Goal: Task Accomplishment & Management: Complete application form

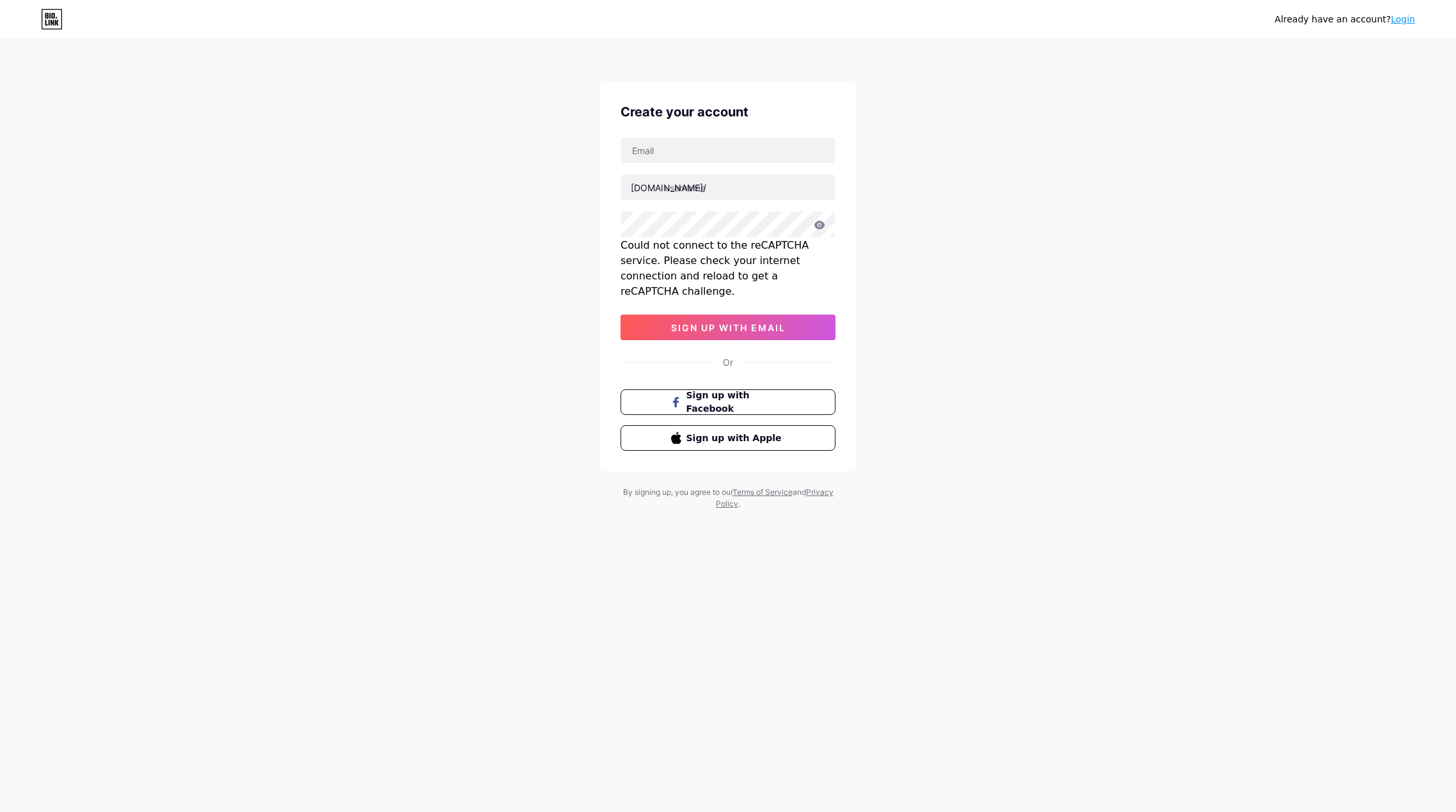
click at [763, 170] on div "bio.link/ Could not connect to the reCAPTCHA service. Please check your interne…" at bounding box center [728, 238] width 215 height 203
click at [766, 145] on input "text" at bounding box center [728, 150] width 214 height 26
click at [705, 149] on input "text" at bounding box center [728, 150] width 214 height 26
type input "[EMAIL_ADDRESS][DOMAIN_NAME]"
click at [711, 193] on input "text" at bounding box center [728, 188] width 214 height 26
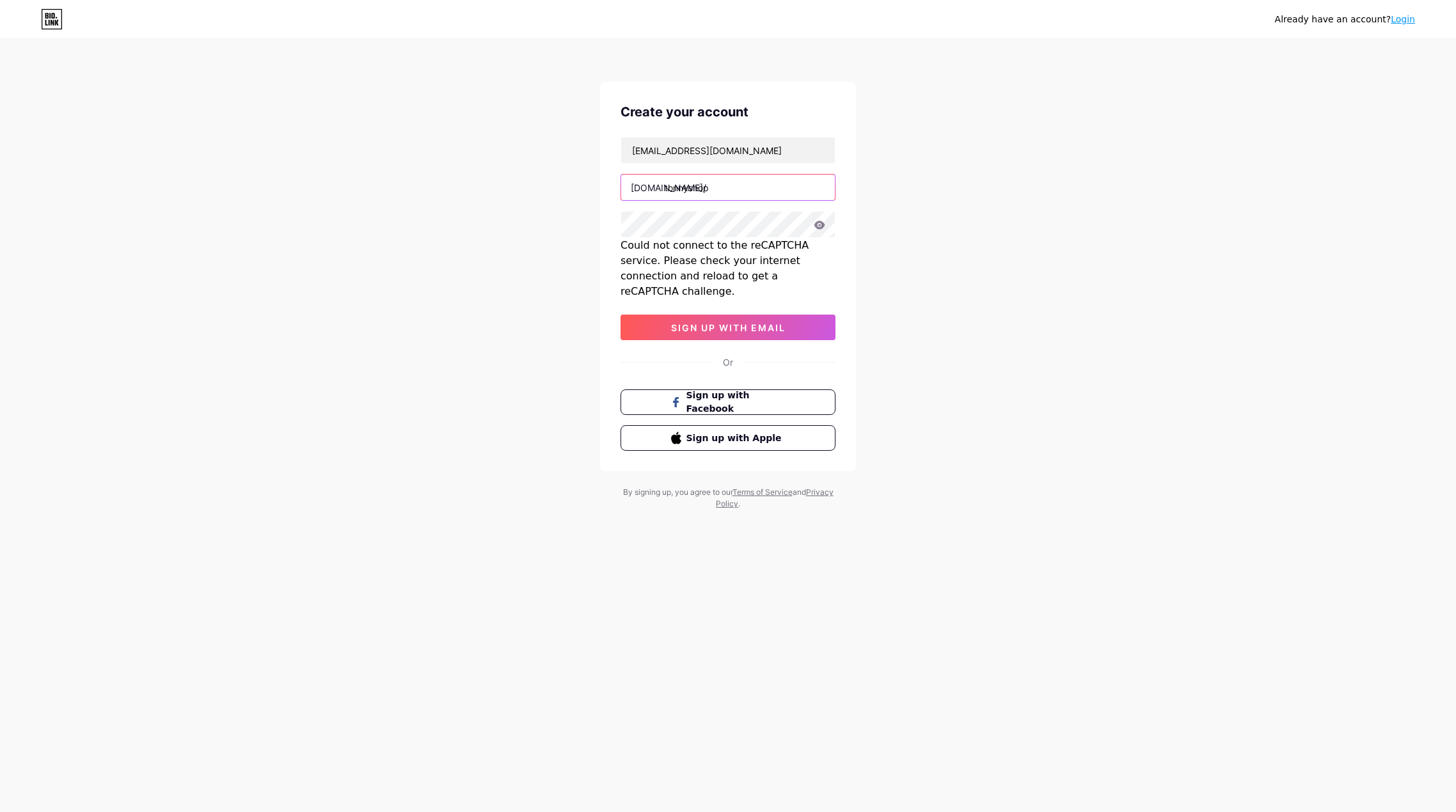
type input "tonnyshop"
click at [818, 221] on icon at bounding box center [820, 224] width 11 height 8
click at [753, 332] on div "Create your account tonnynguyen2004@gmail.com bio.link/ tonnyshop Could not con…" at bounding box center [727, 276] width 256 height 389
click at [751, 326] on div "Create your account tonnynguyen2004@gmail.com bio.link/ tonnyshop Could not con…" at bounding box center [727, 276] width 256 height 389
click at [760, 320] on button "sign up with email" at bounding box center [728, 327] width 215 height 26
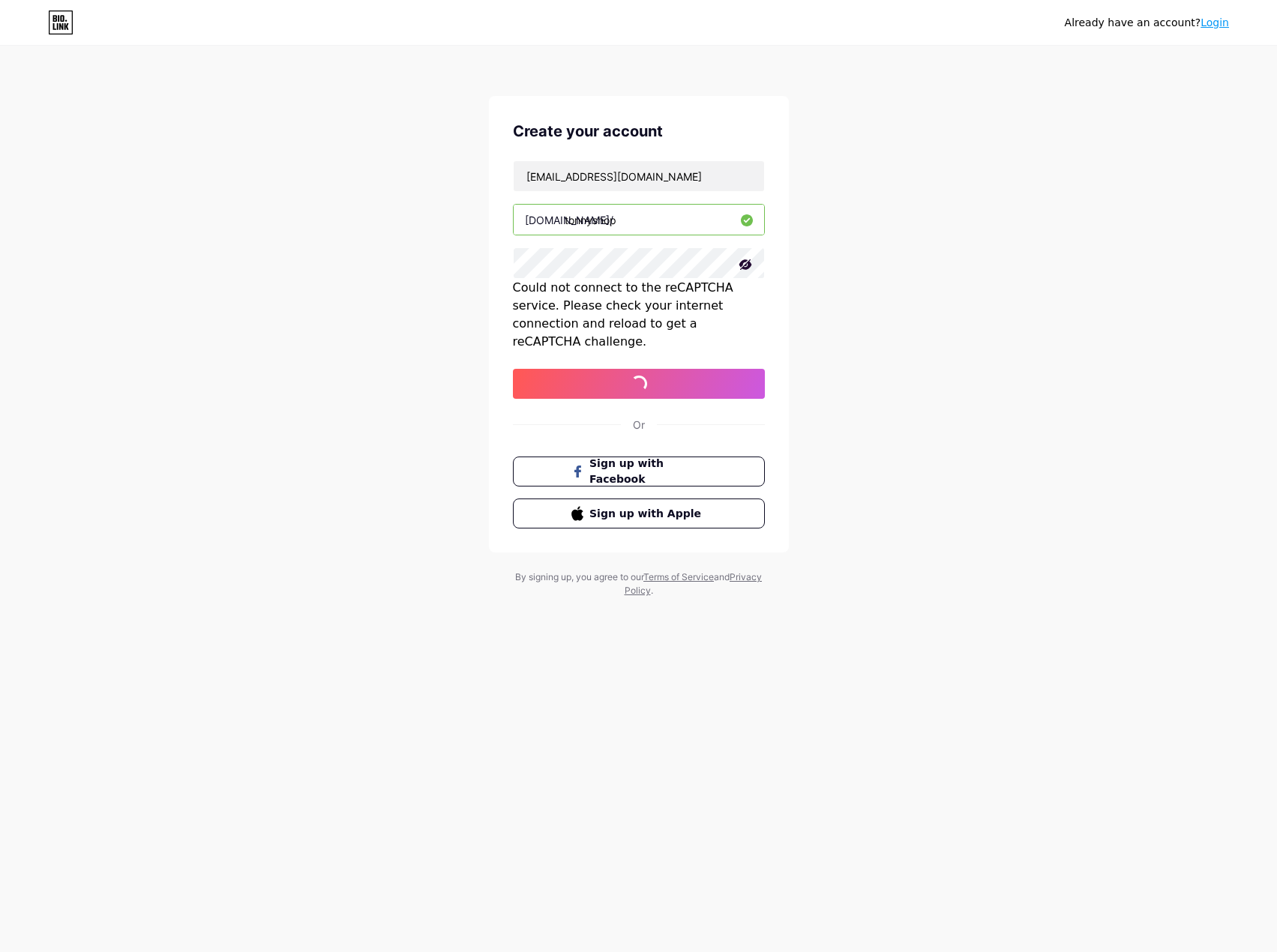
click at [1121, 333] on div "Already have an account? Login Create your account tonnynguyen2004@gmail.com bi…" at bounding box center [638, 323] width 1277 height 646
click at [676, 373] on button "sign up with email" at bounding box center [639, 384] width 252 height 30
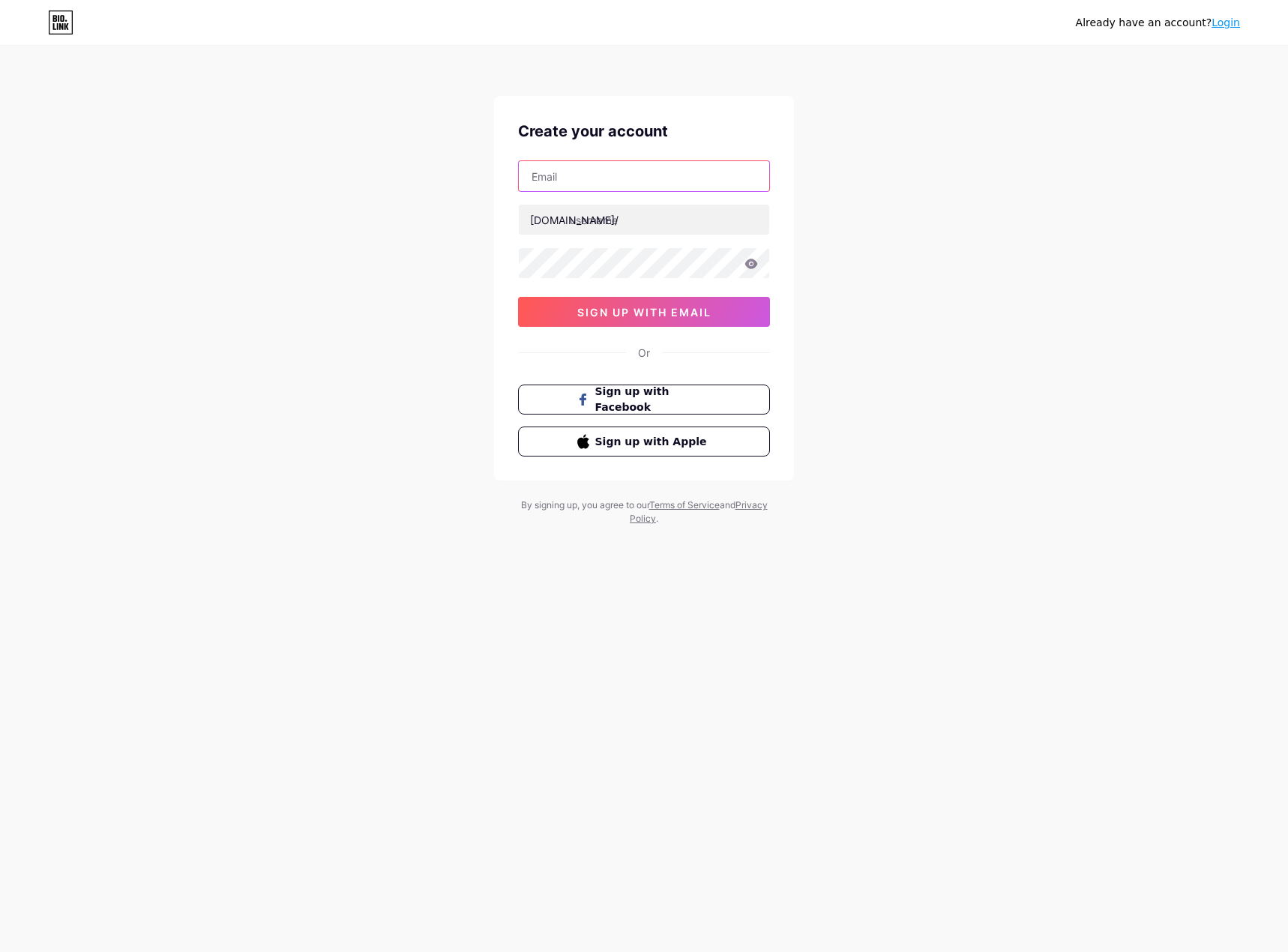
click at [662, 185] on input "text" at bounding box center [644, 176] width 251 height 30
type input "[EMAIL_ADDRESS]"
click at [571, 221] on input "text" at bounding box center [644, 220] width 251 height 30
type input "tonnyshop"
click at [575, 255] on div at bounding box center [644, 263] width 252 height 32
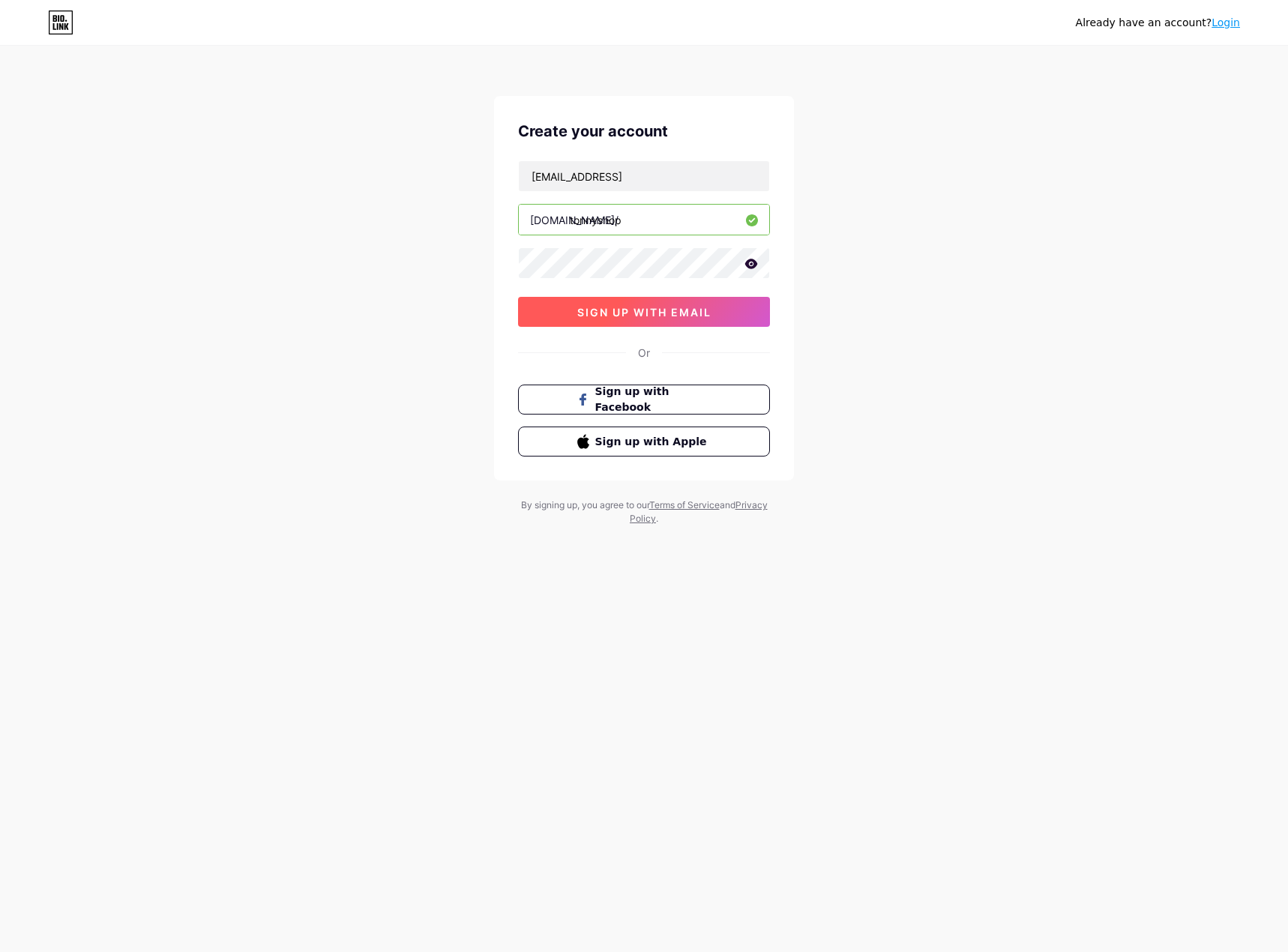
click at [632, 311] on span "sign up with email" at bounding box center [644, 312] width 135 height 12
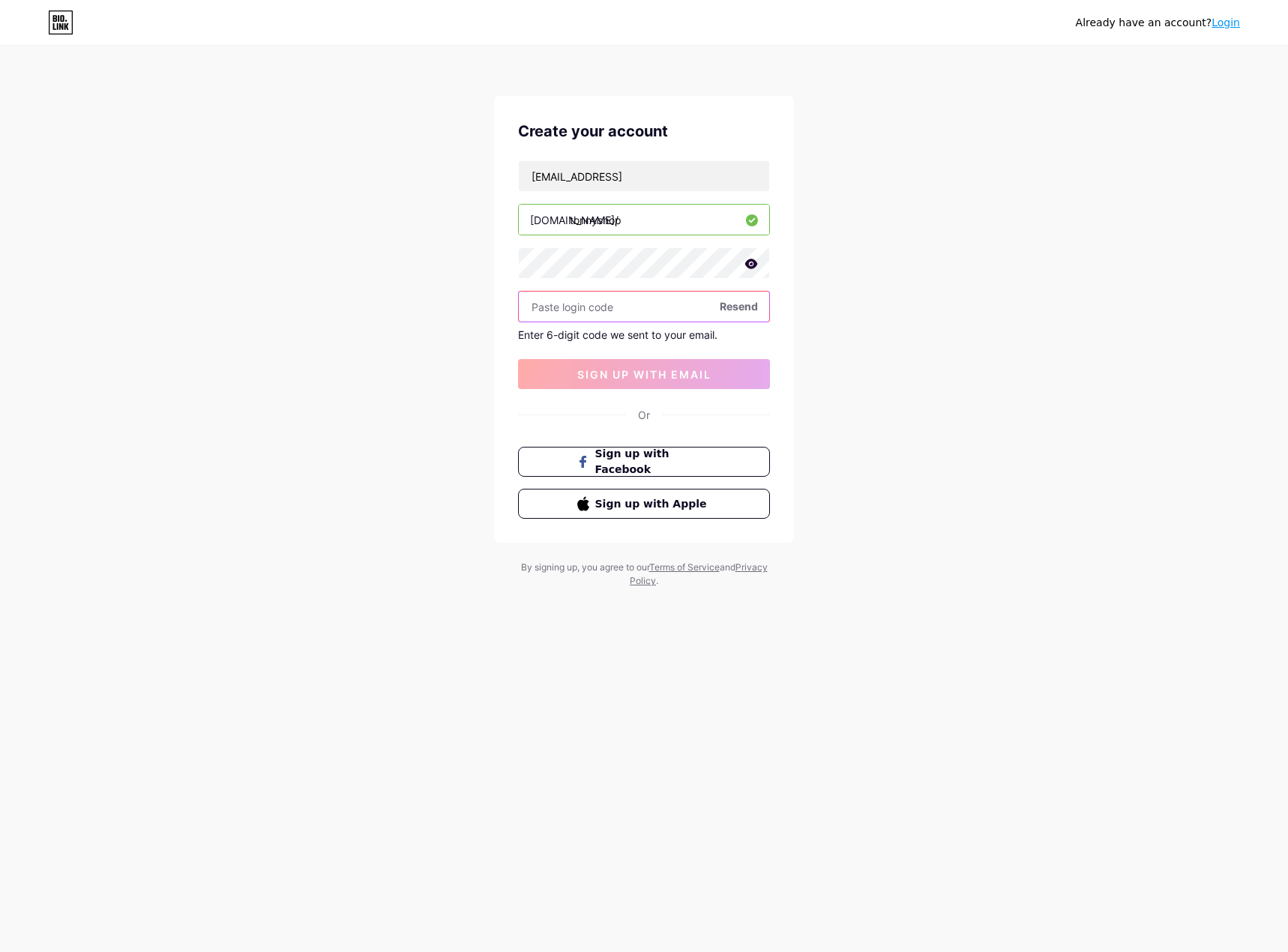
click at [616, 316] on input "text" at bounding box center [644, 307] width 251 height 30
click at [757, 303] on span "Resend" at bounding box center [738, 306] width 38 height 16
click at [699, 182] on input "tonnynguyen2004@gmail" at bounding box center [644, 176] width 251 height 30
type input "[EMAIL_ADDRESS][DOMAIN_NAME]"
click at [651, 298] on input "text" at bounding box center [644, 307] width 251 height 30
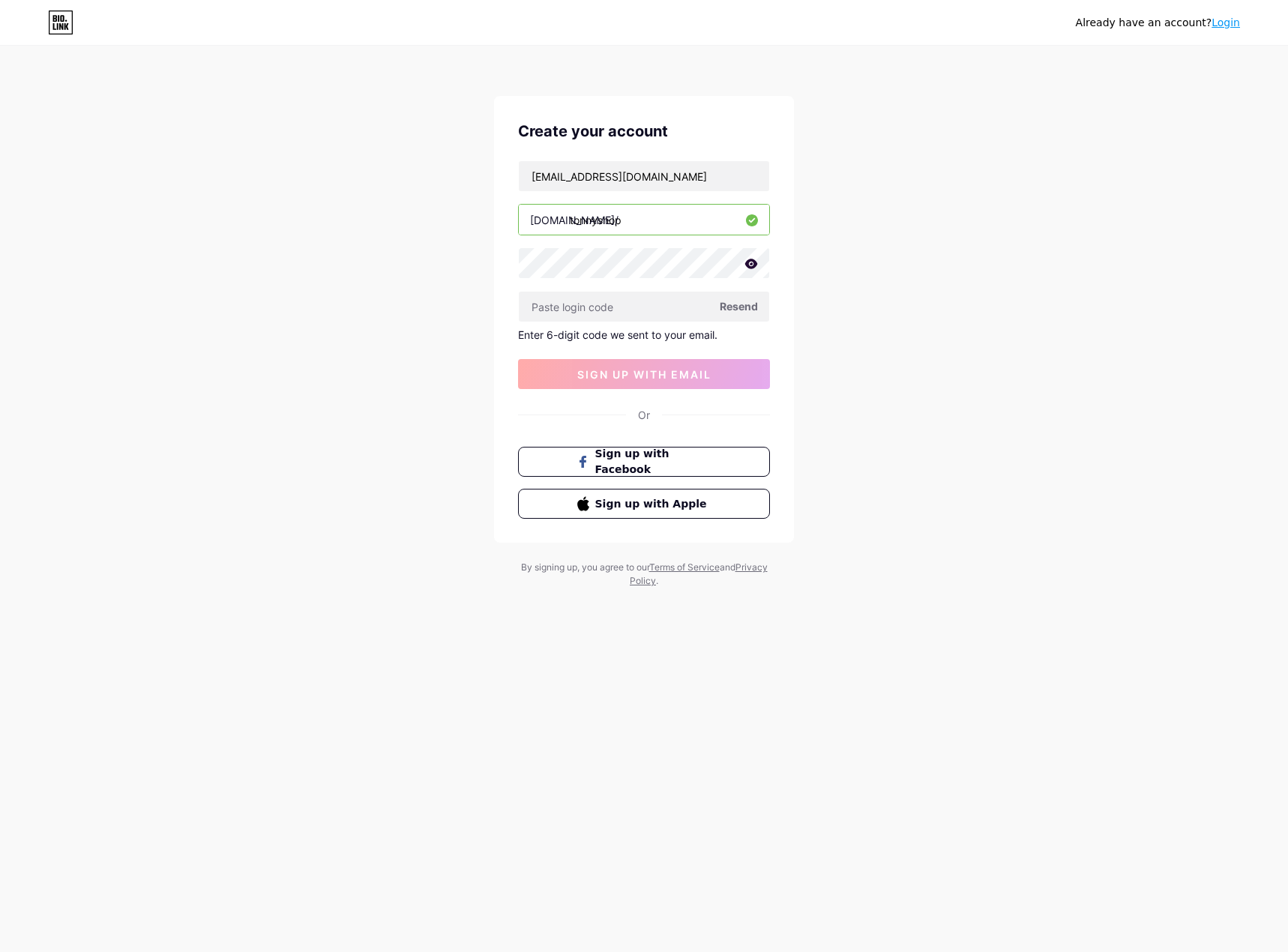
click at [746, 311] on span "Resend" at bounding box center [738, 306] width 38 height 16
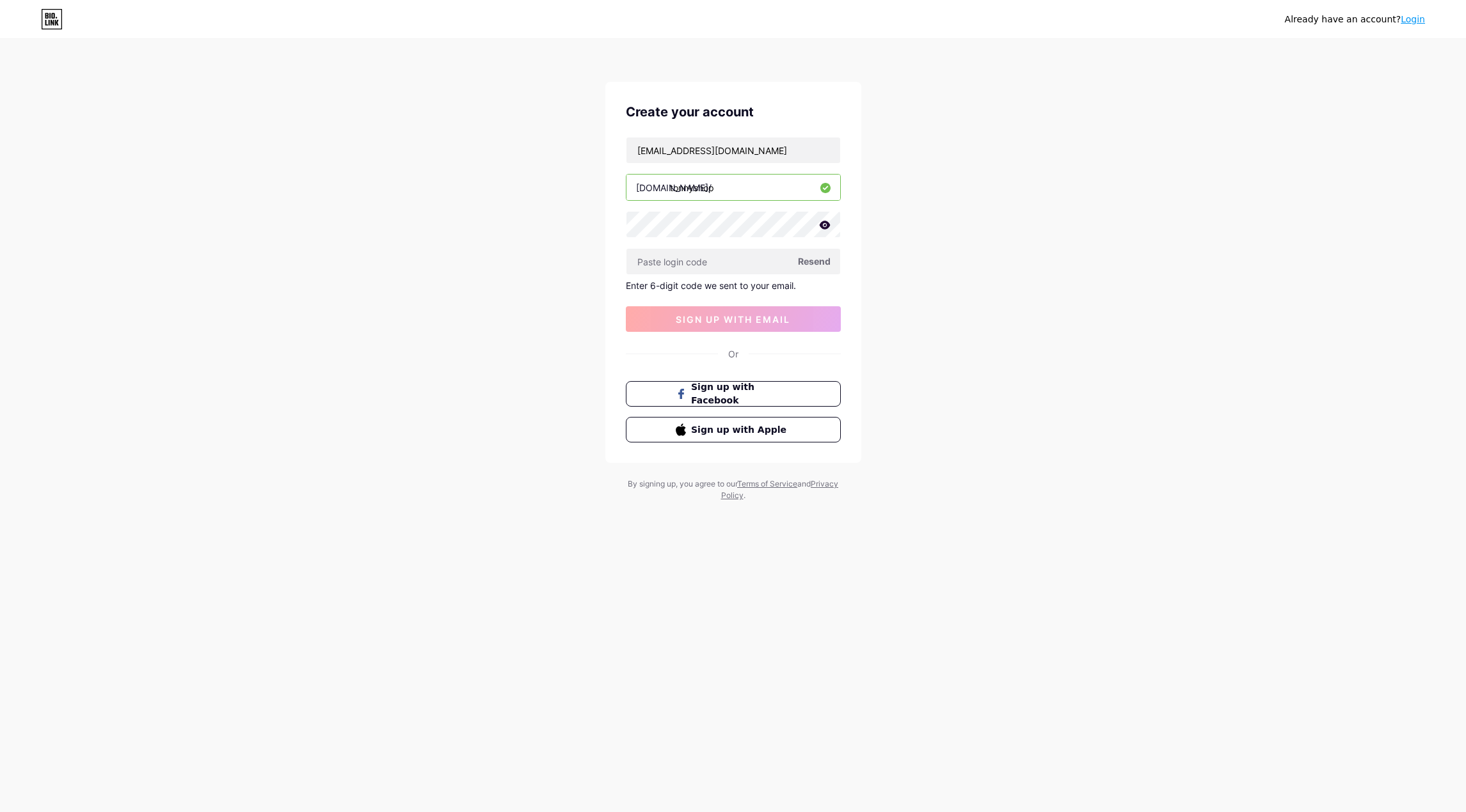
click at [819, 263] on span "Resend" at bounding box center [814, 261] width 32 height 14
click at [786, 151] on input "[EMAIL_ADDRESS][DOMAIN_NAME]" at bounding box center [733, 150] width 214 height 26
click at [823, 224] on icon at bounding box center [824, 225] width 11 height 9
click at [823, 224] on icon at bounding box center [823, 225] width 13 height 13
click at [764, 257] on input "text" at bounding box center [733, 262] width 214 height 26
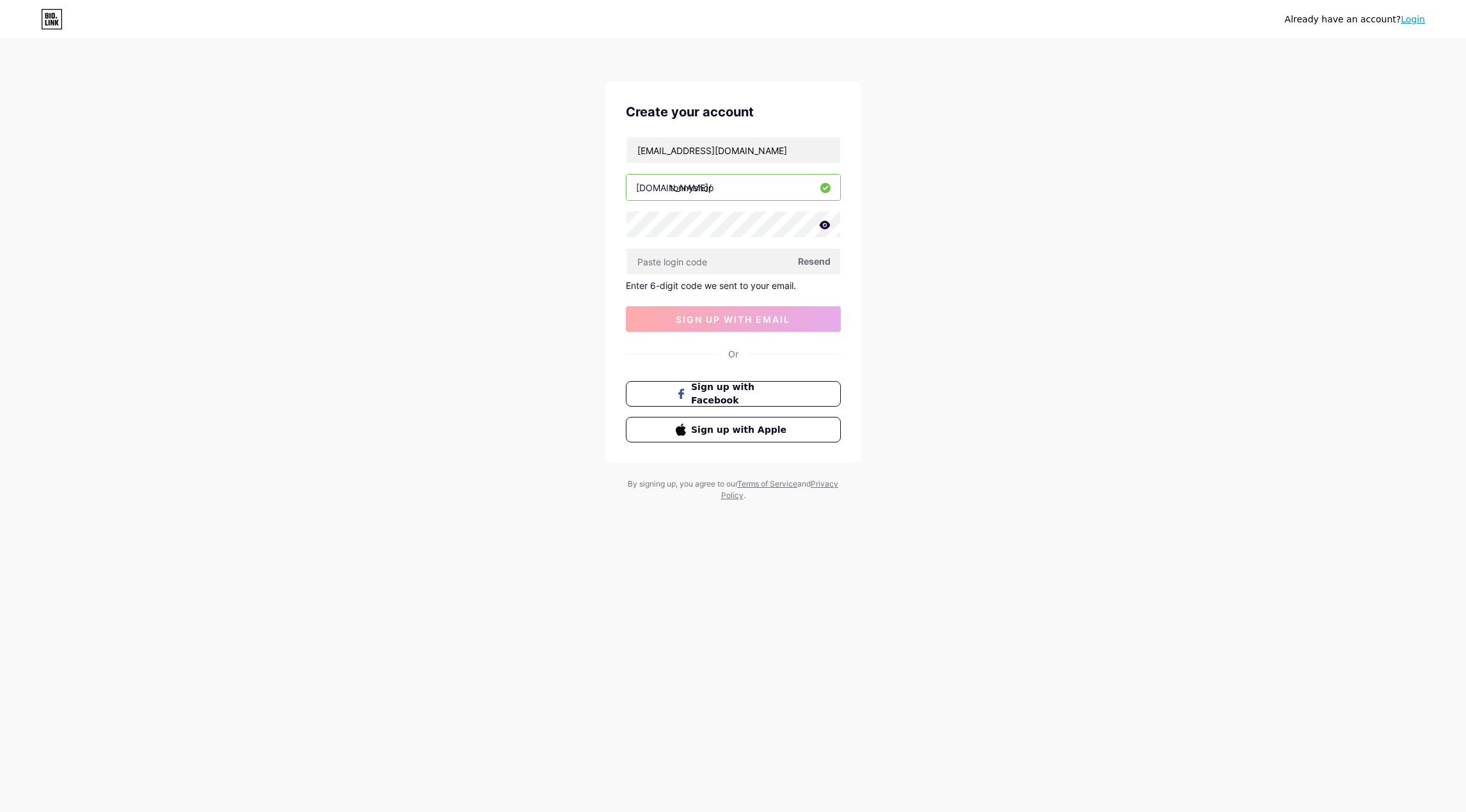
click at [816, 264] on span "Resend" at bounding box center [814, 261] width 32 height 14
click at [789, 152] on input "[EMAIL_ADDRESS][DOMAIN_NAME]" at bounding box center [733, 150] width 214 height 26
click at [765, 260] on input "text" at bounding box center [733, 262] width 214 height 26
click at [763, 262] on input "text" at bounding box center [733, 262] width 214 height 26
type input "652004"
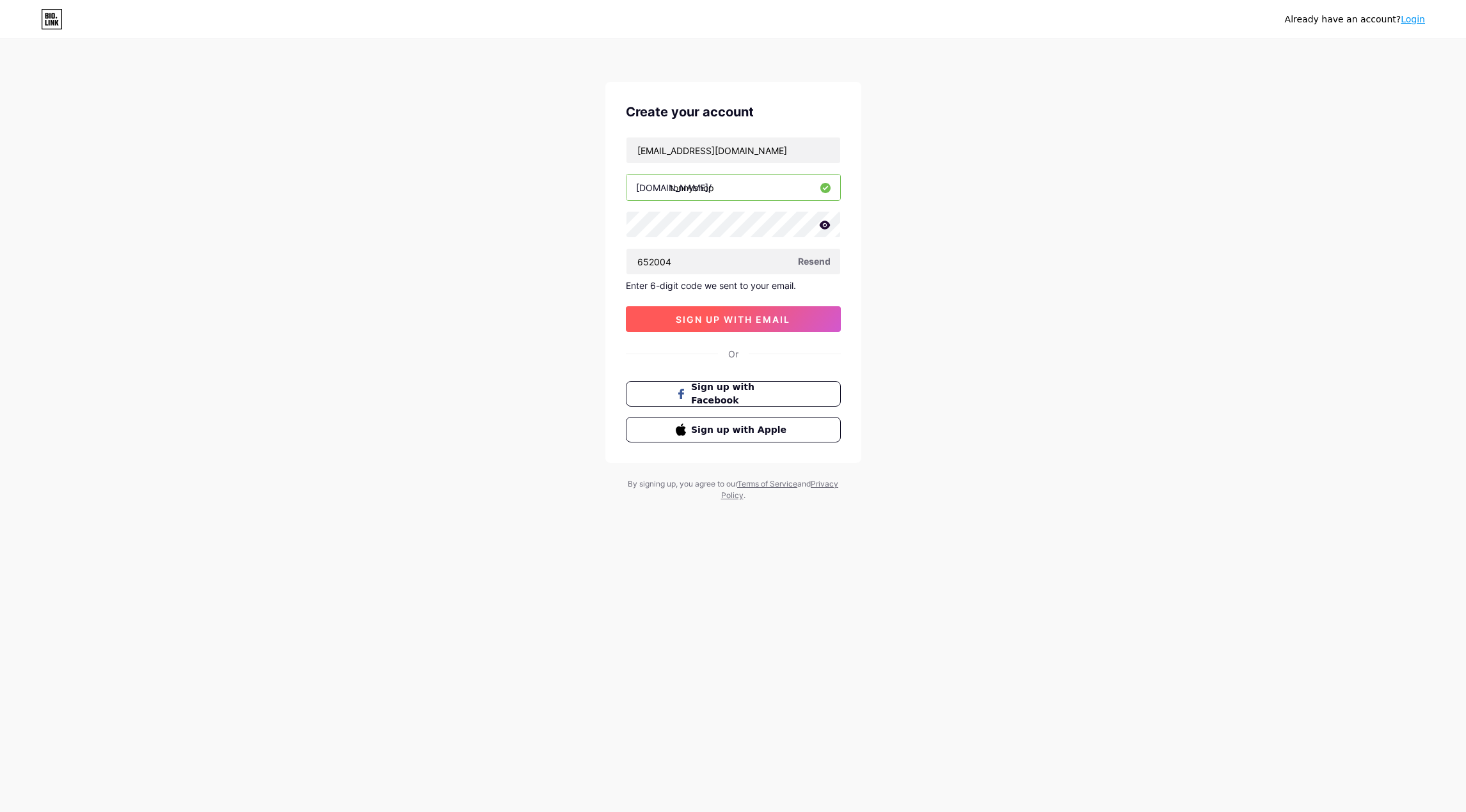
click at [763, 320] on span "sign up with email" at bounding box center [733, 319] width 115 height 11
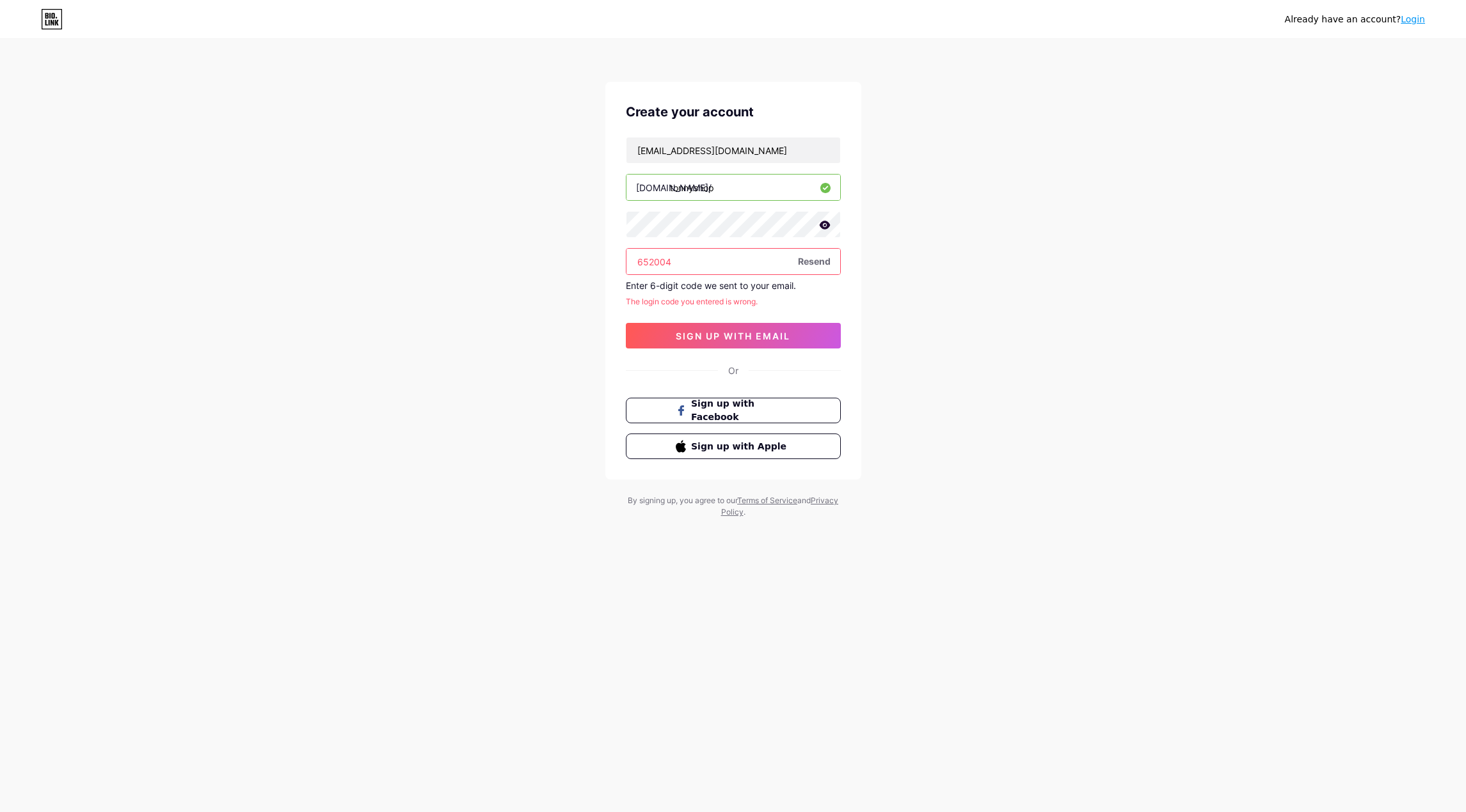
click at [817, 270] on input "652004" at bounding box center [733, 262] width 214 height 26
click at [822, 263] on span "Resend" at bounding box center [814, 261] width 32 height 14
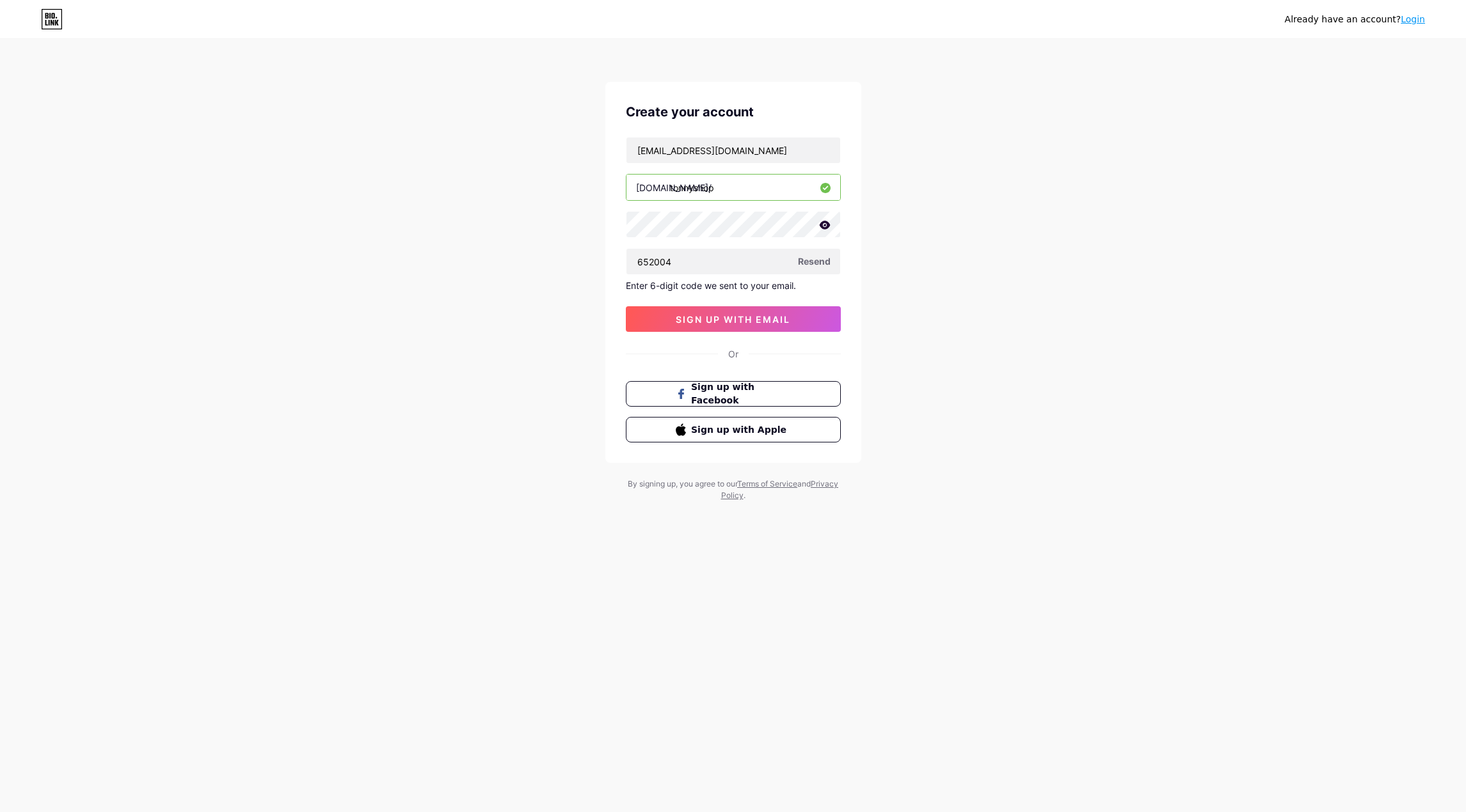
drag, startPoint x: 775, startPoint y: 191, endPoint x: 572, endPoint y: 167, distance: 204.4
click at [572, 167] on div "Already have an account? Login Create your account tonnynguyen2004@gmail.com bi…" at bounding box center [733, 271] width 1466 height 543
click at [915, 153] on div "Already have an account? Login Create your account tonnynguyen2004@gmail.com bi…" at bounding box center [733, 271] width 1466 height 543
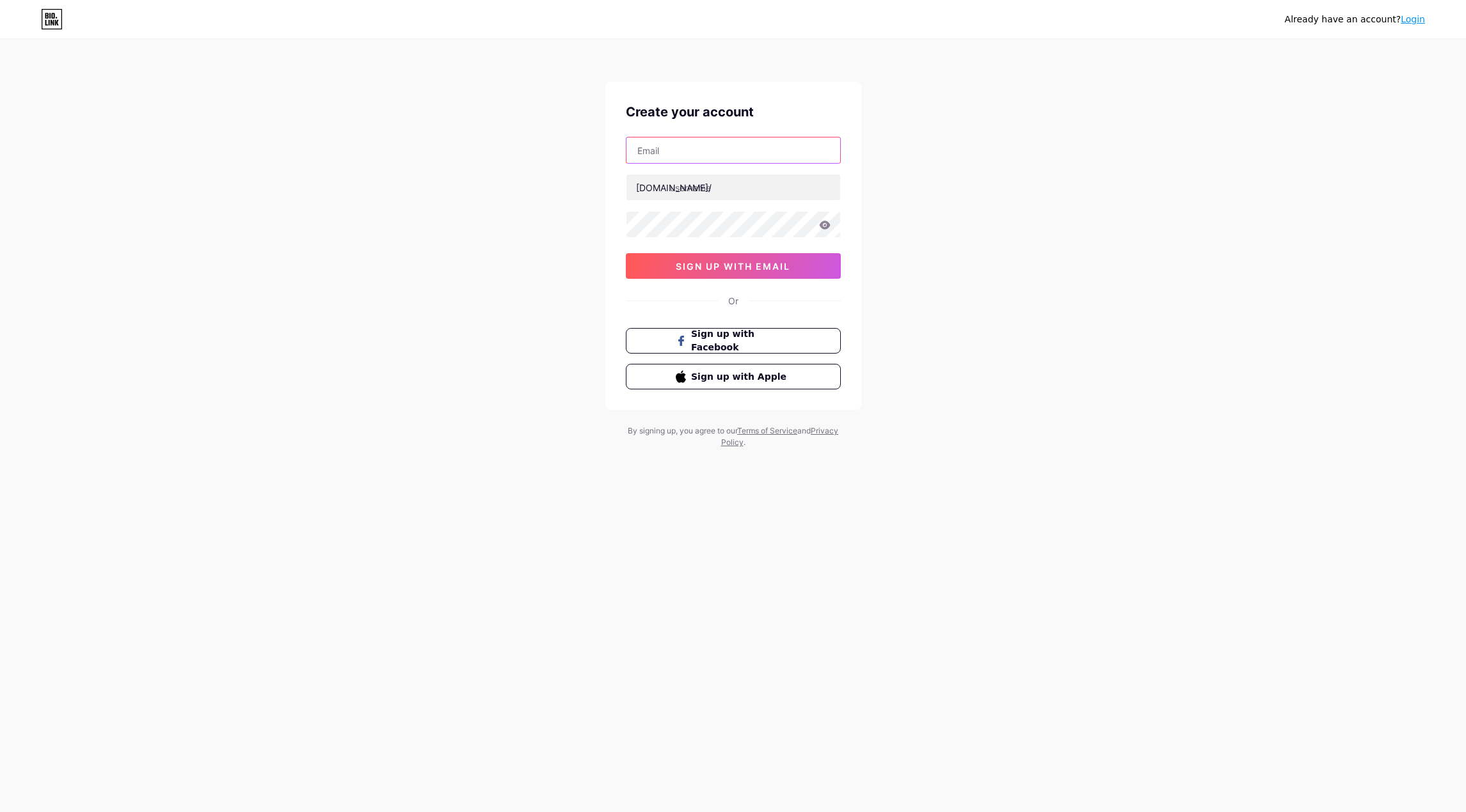
click at [721, 156] on input "text" at bounding box center [733, 150] width 214 height 26
type input "[EMAIL_ADDRESS][DOMAIN_NAME]"
click at [717, 188] on input "text" at bounding box center [733, 188] width 214 height 26
type input "tonnyshop"
click at [771, 264] on span "sign up with email" at bounding box center [733, 266] width 115 height 11
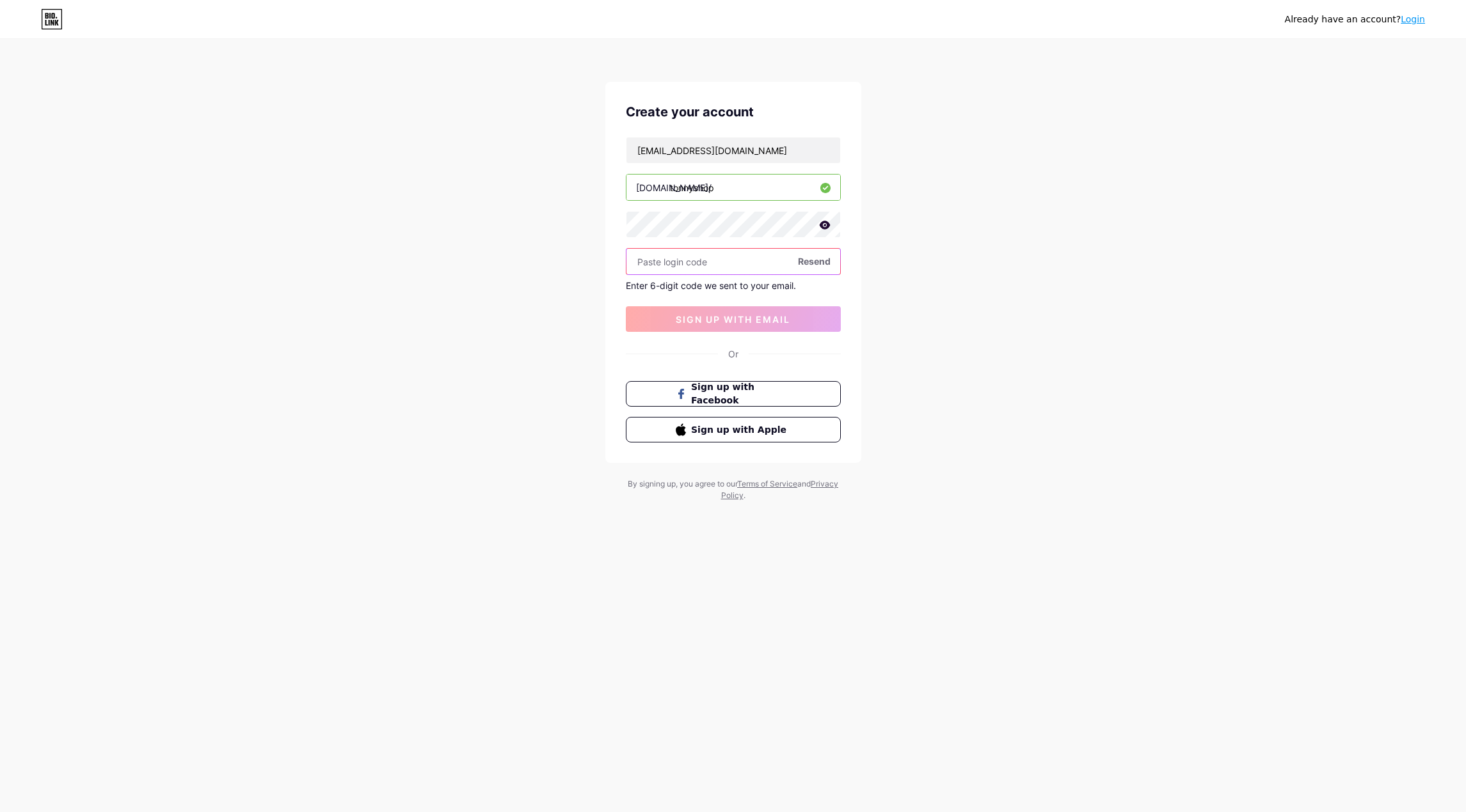
click at [663, 269] on input "text" at bounding box center [733, 262] width 214 height 26
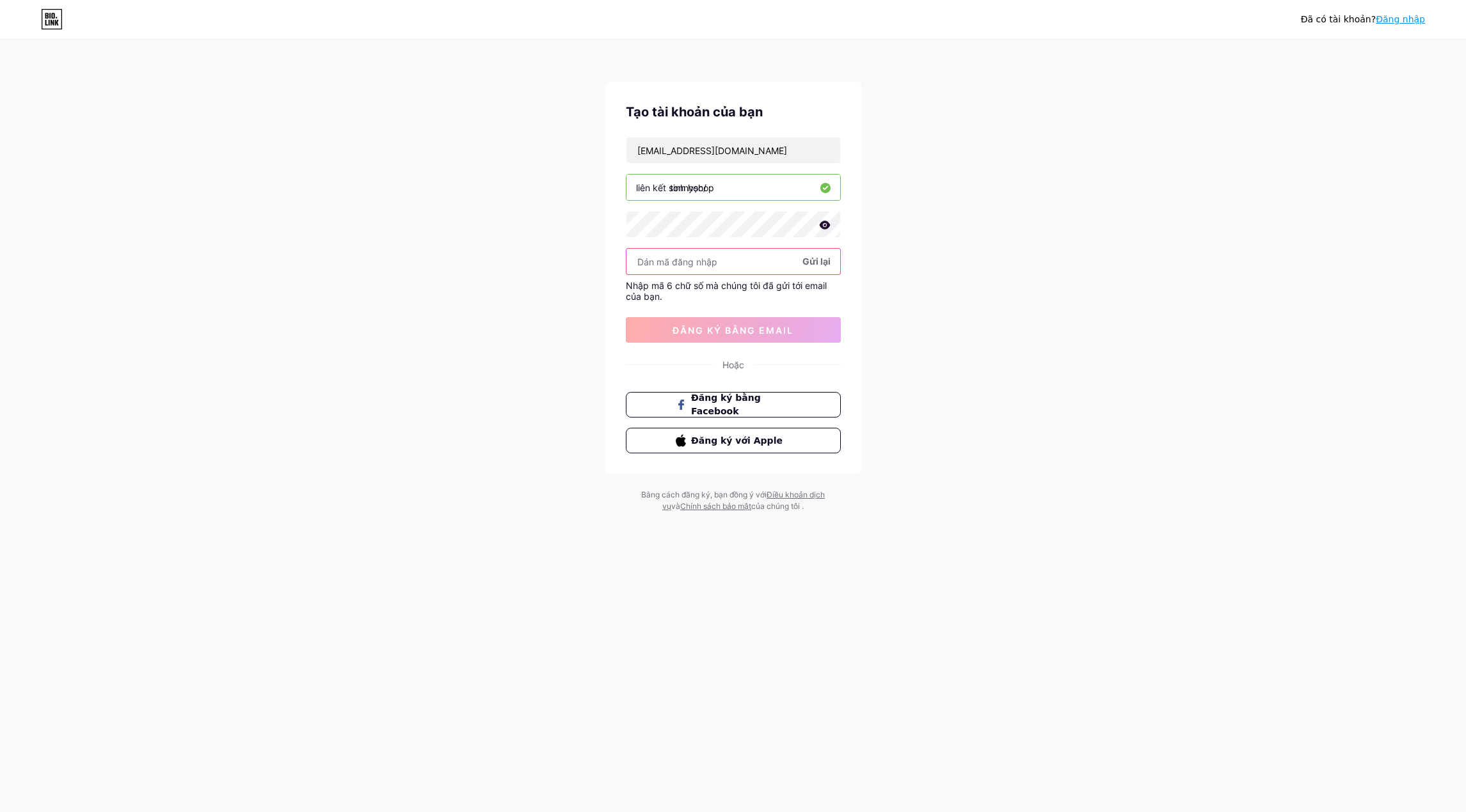
click at [718, 262] on input "text" at bounding box center [733, 262] width 214 height 26
click at [751, 340] on button "đăng ký bằng email" at bounding box center [733, 330] width 215 height 26
click at [817, 258] on font "Gửi lại" at bounding box center [816, 261] width 28 height 11
click at [822, 256] on font "Gửi lại" at bounding box center [816, 261] width 28 height 11
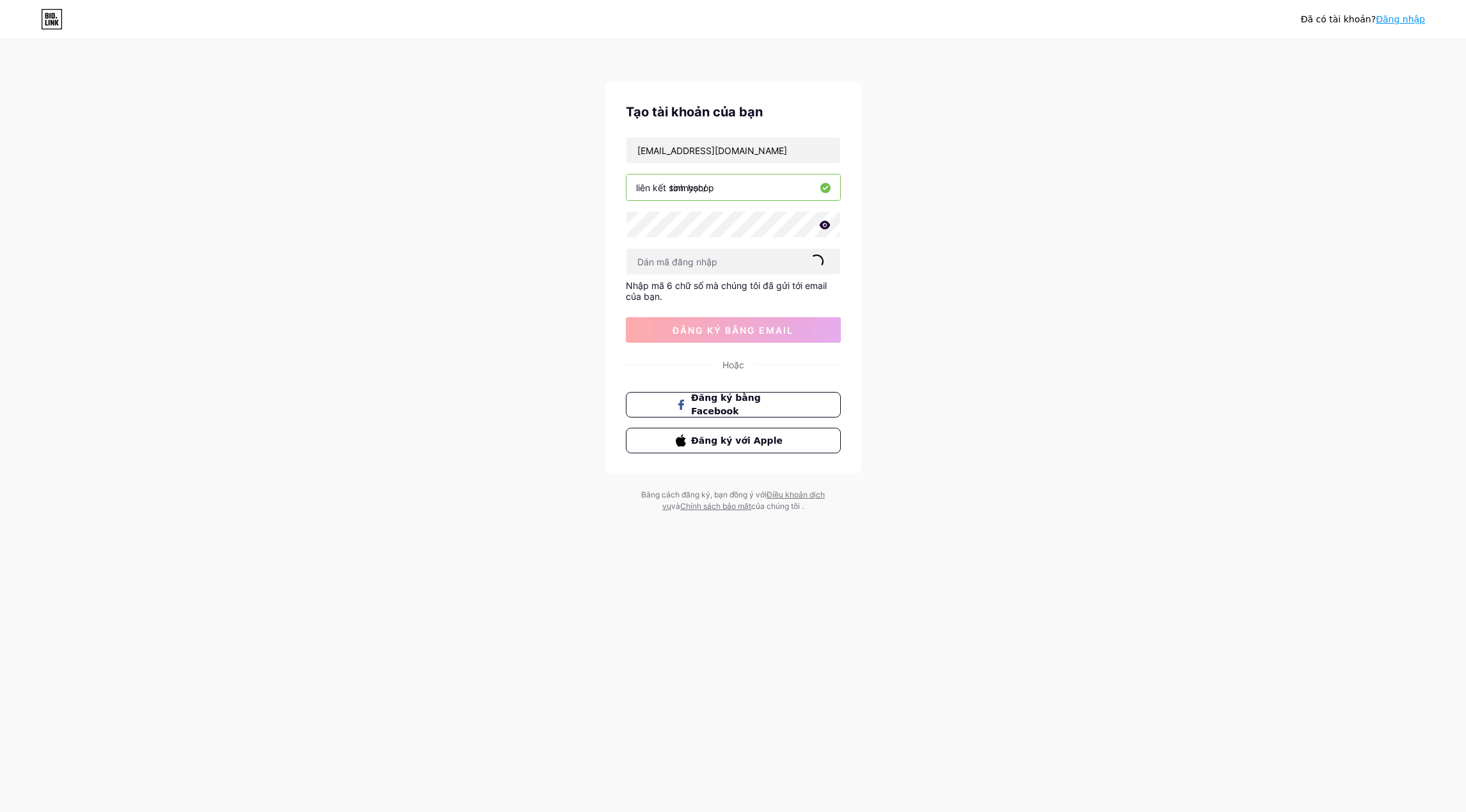
click at [822, 256] on font "Gửi lại" at bounding box center [816, 261] width 28 height 11
click at [725, 433] on button "Đăng ký với Apple" at bounding box center [733, 441] width 218 height 26
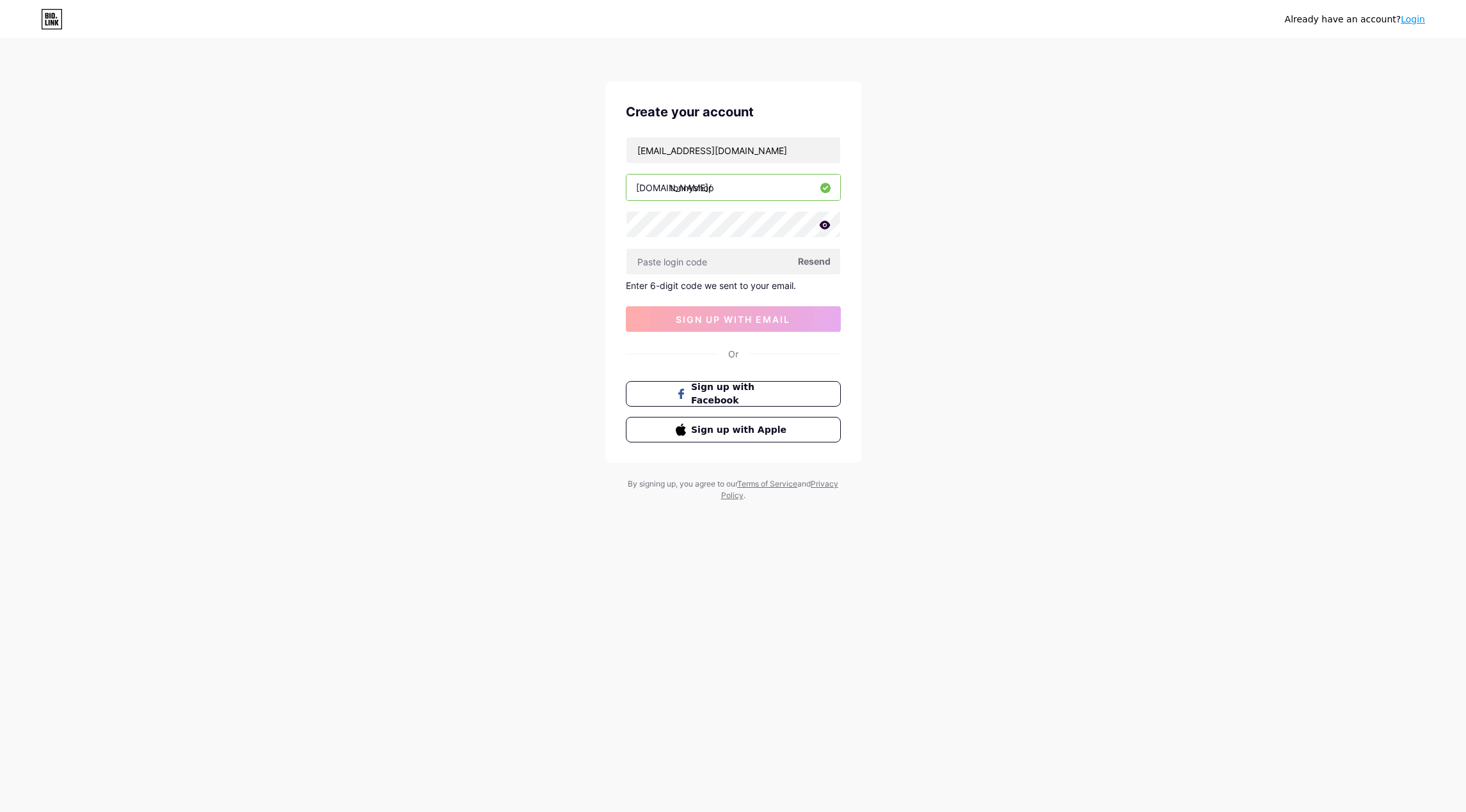
click at [1413, 14] on link "Login" at bounding box center [1413, 20] width 24 height 11
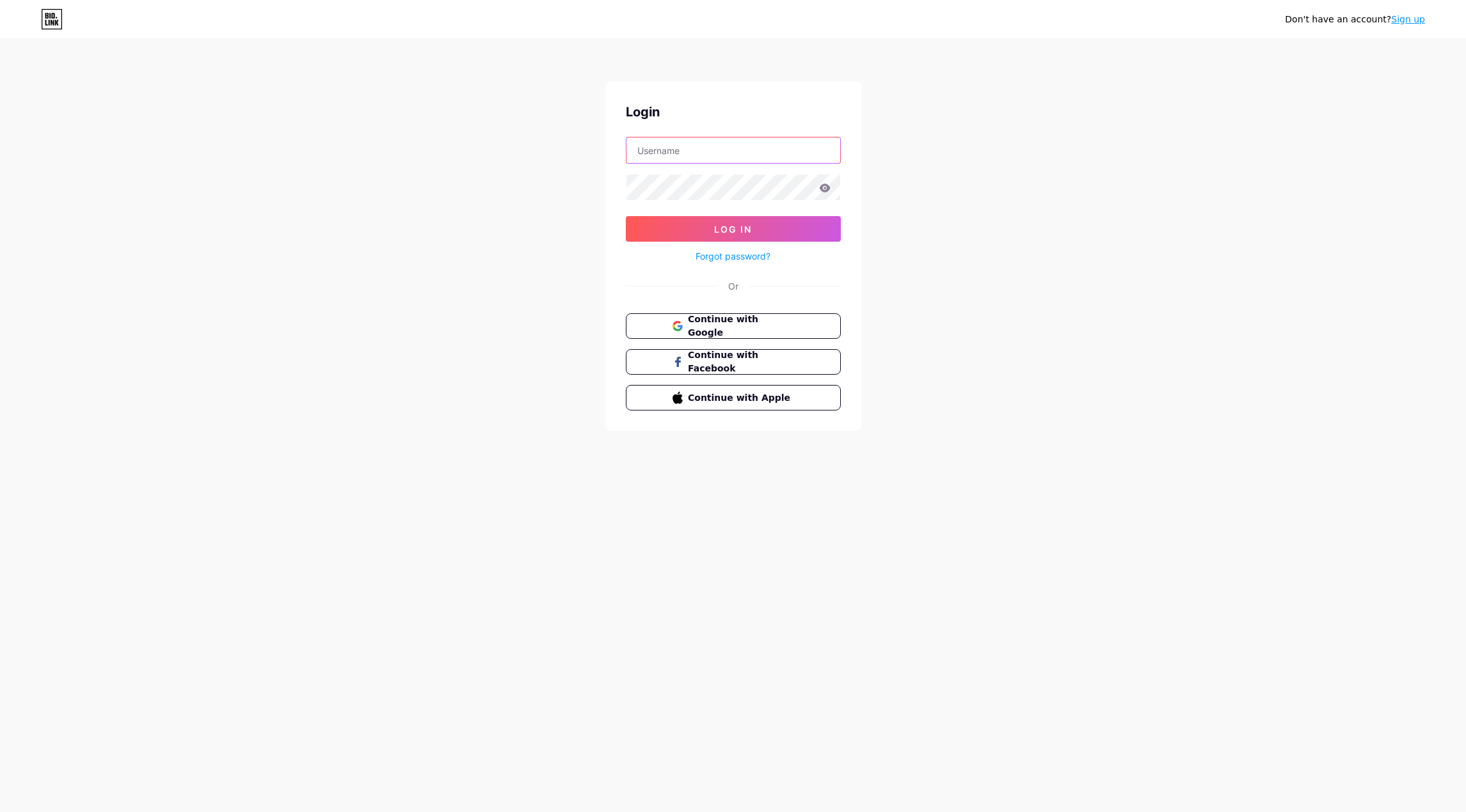
click at [745, 150] on input "text" at bounding box center [733, 150] width 214 height 26
type input "[EMAIL_ADDRESS][DOMAIN_NAME]"
click at [829, 185] on div at bounding box center [733, 188] width 215 height 27
click at [829, 185] on icon at bounding box center [824, 188] width 11 height 9
click at [763, 218] on button "Log In" at bounding box center [733, 229] width 215 height 26
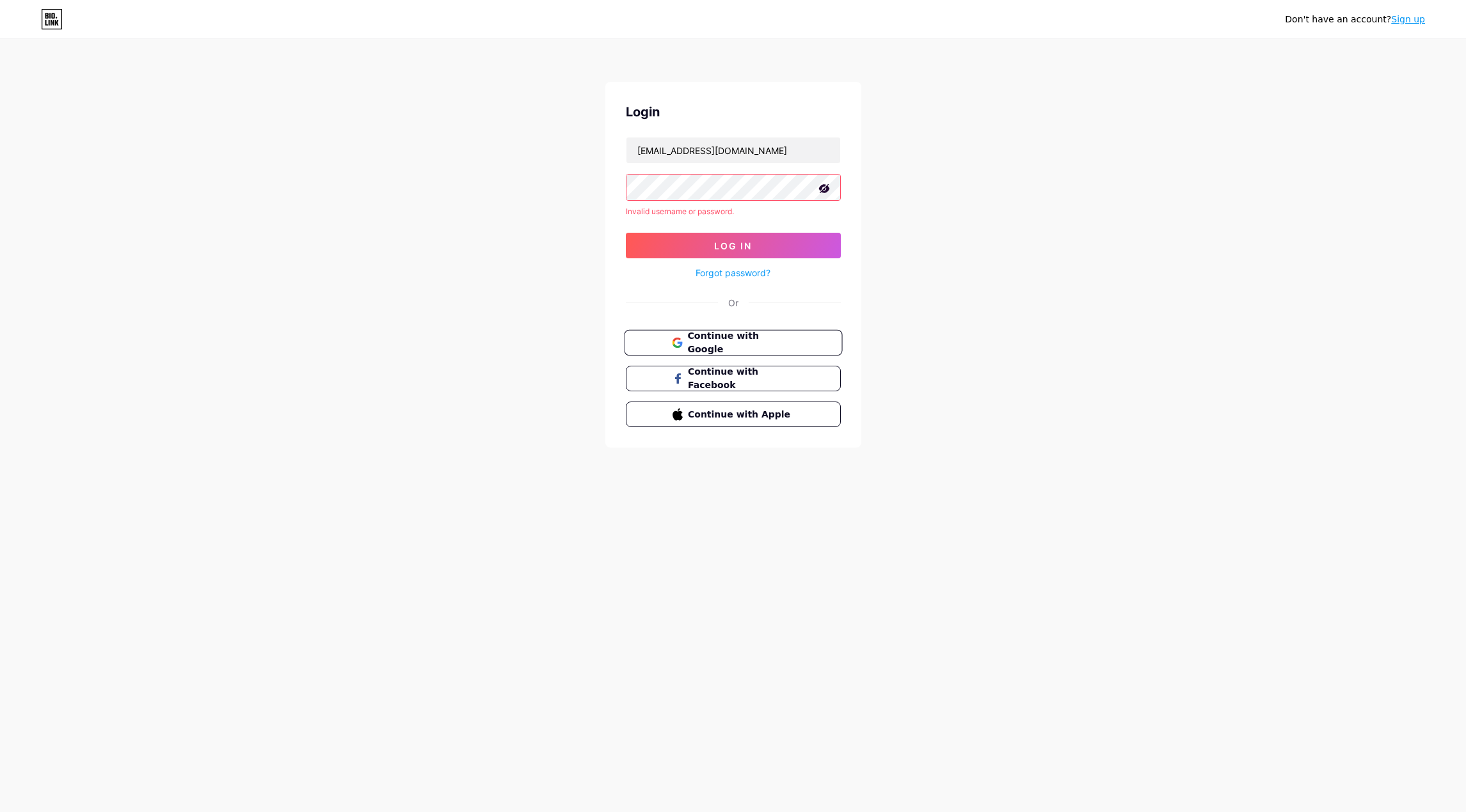
click at [721, 353] on button "Continue with Google" at bounding box center [733, 343] width 218 height 26
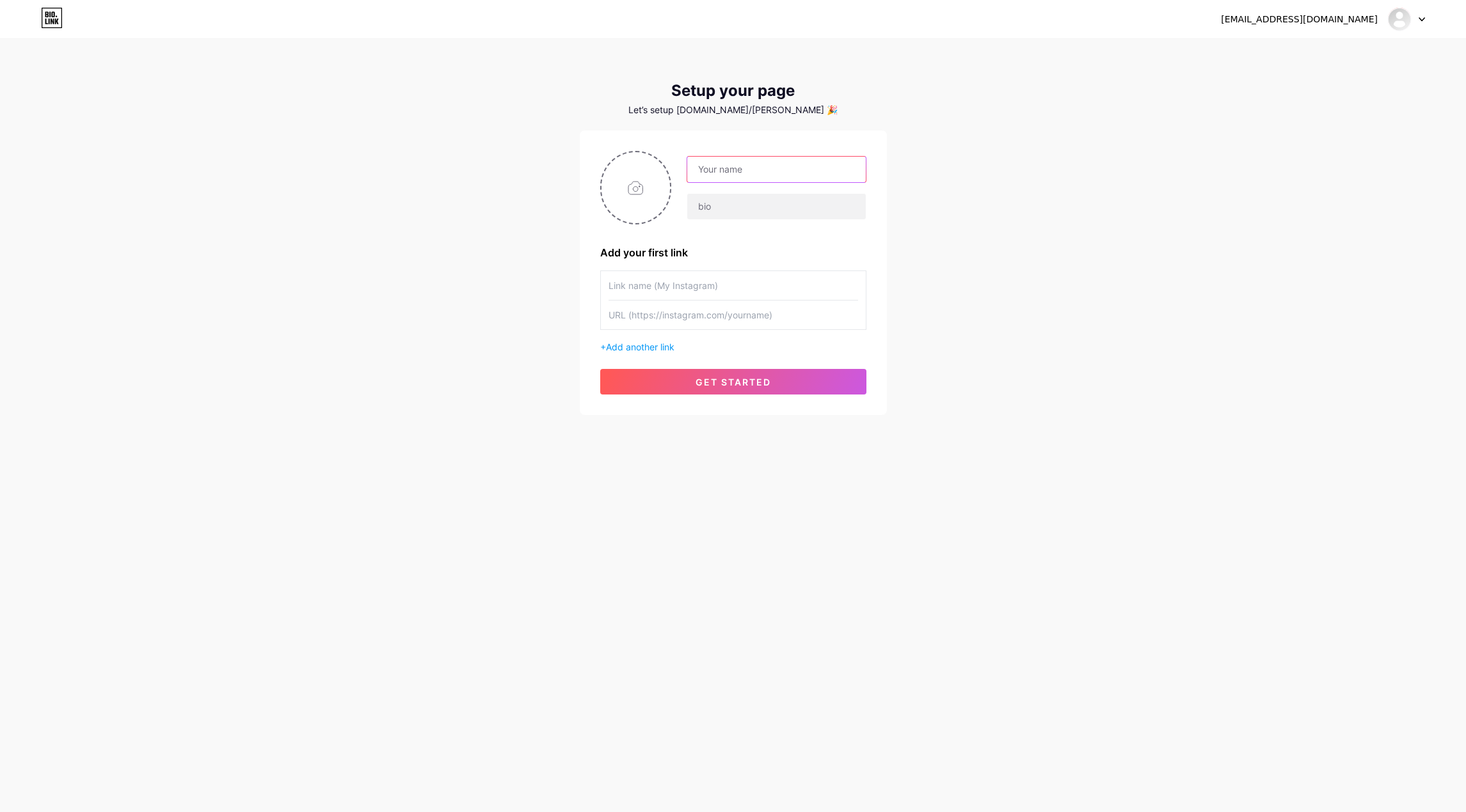
click at [741, 167] on input "text" at bounding box center [775, 170] width 178 height 26
type input "tonnynguye"
type input "Tonny Shop"
click at [767, 207] on input "text" at bounding box center [775, 206] width 178 height 26
click at [757, 210] on input "text" at bounding box center [775, 206] width 178 height 26
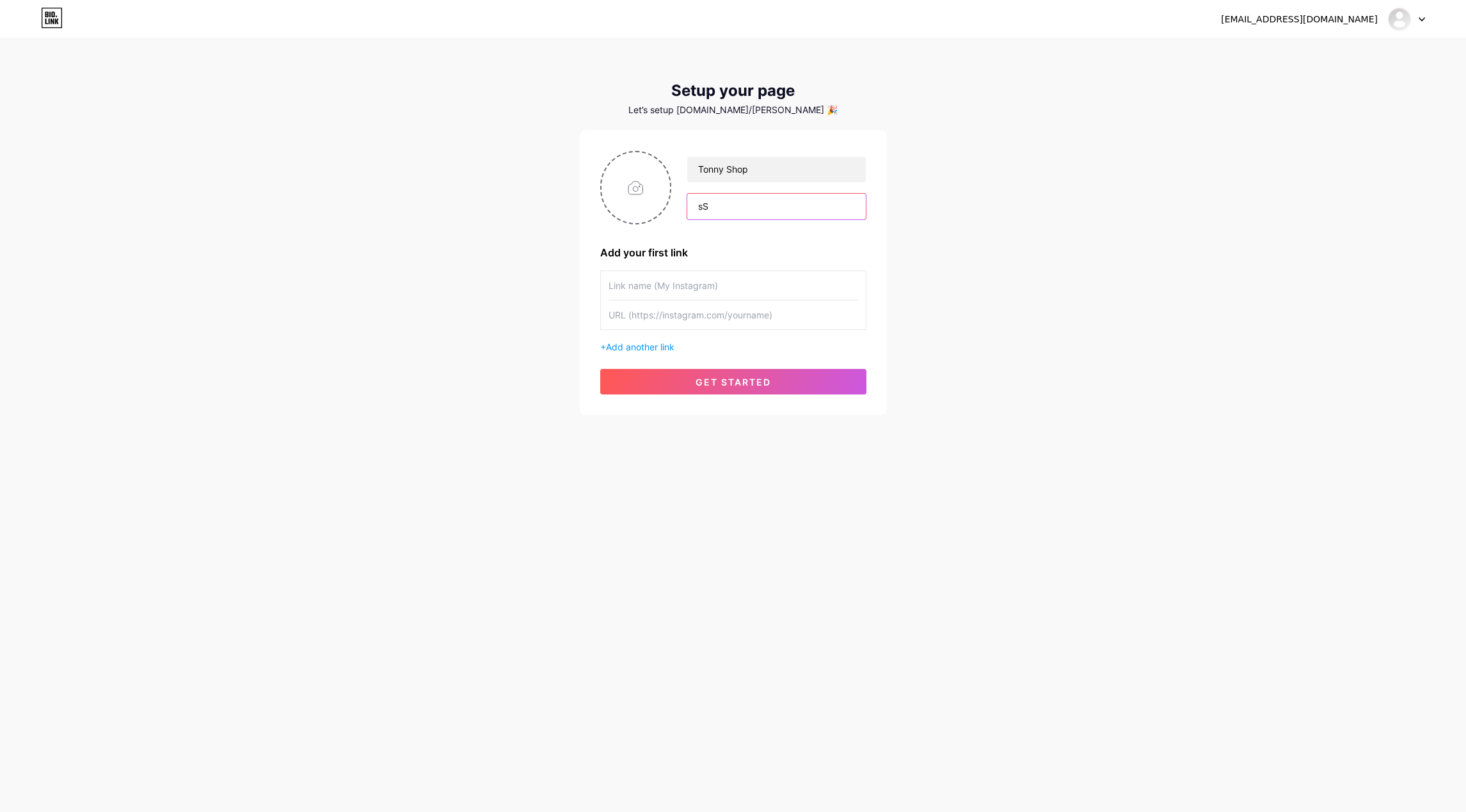
type input "s"
type input "Shop Premium"
click at [745, 282] on input "text" at bounding box center [733, 285] width 249 height 29
click at [707, 383] on span "get started" at bounding box center [733, 382] width 76 height 11
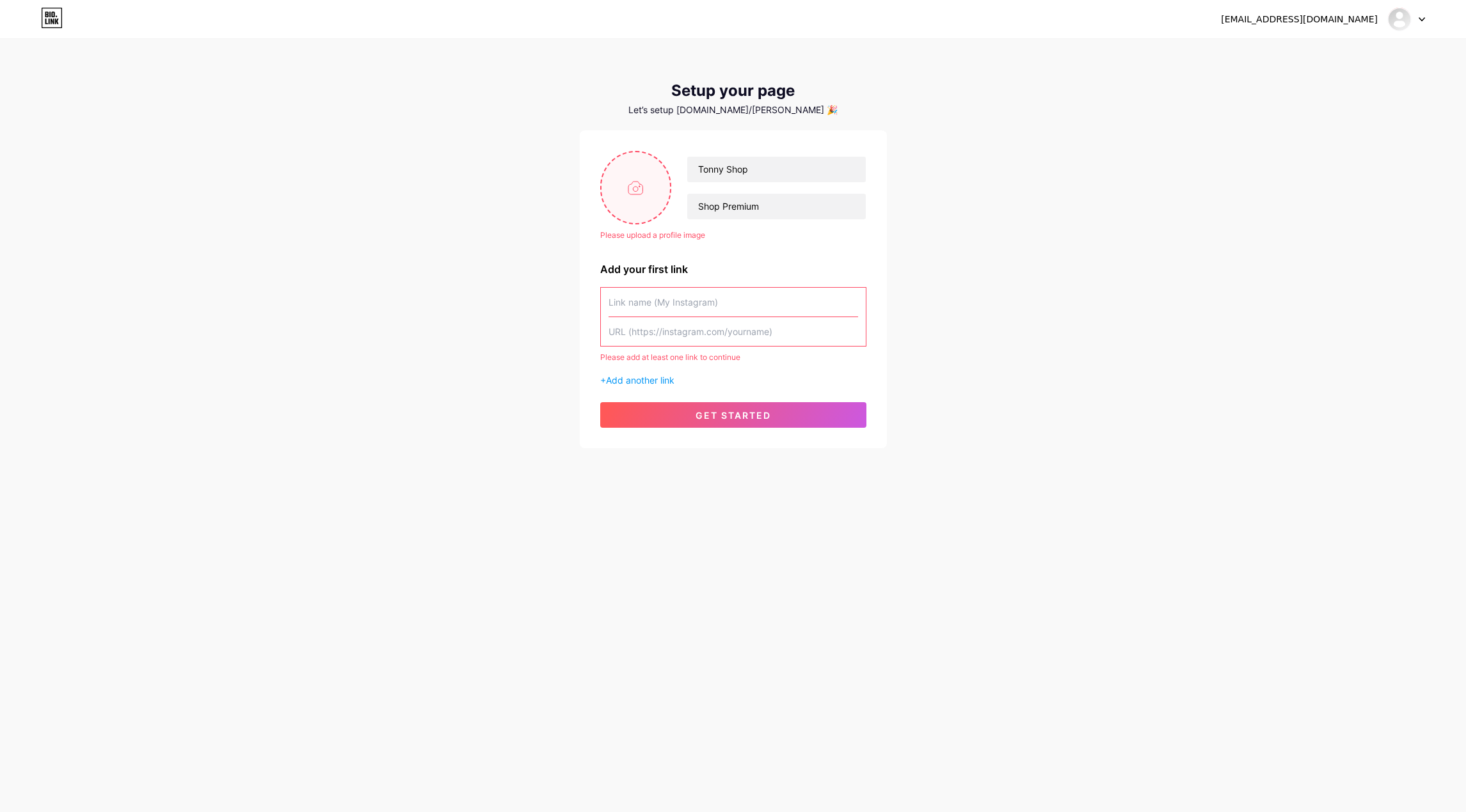
click at [656, 167] on input "file" at bounding box center [636, 188] width 69 height 71
type input "C:\fakepath\296d89be-281c-4564-b3c9-f69c0f40315f.jpg"
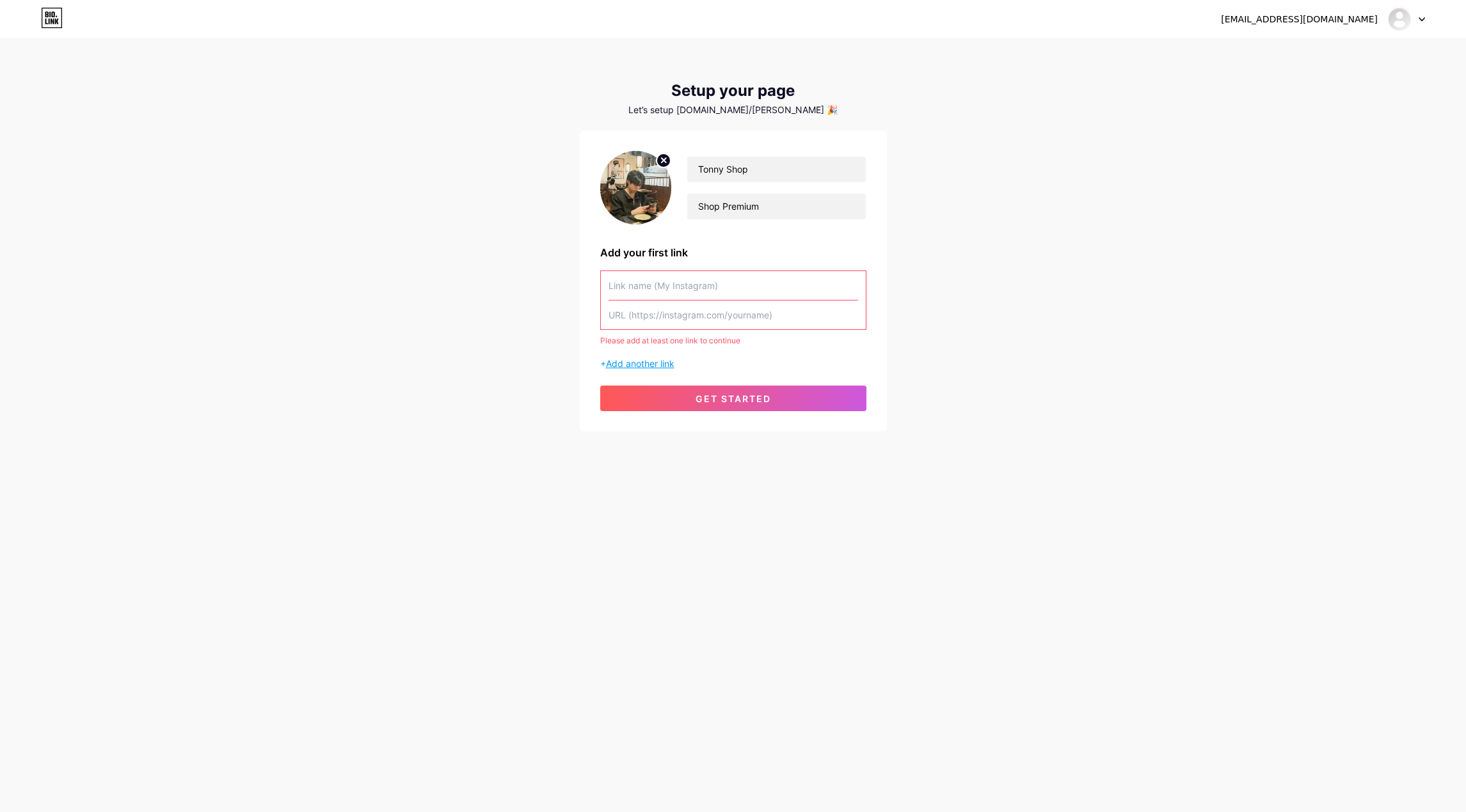
click at [642, 359] on span "Add another link" at bounding box center [640, 363] width 68 height 11
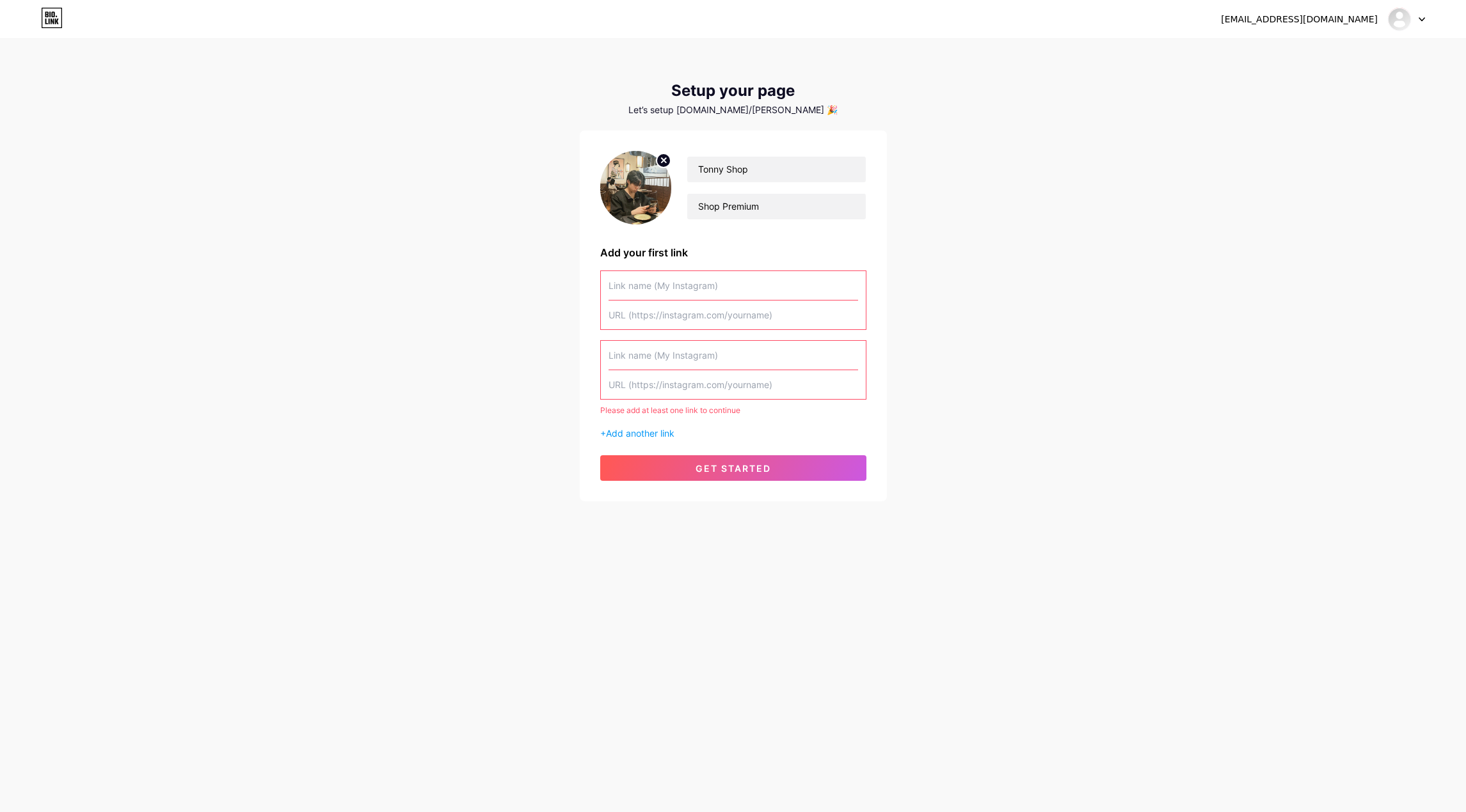
click at [709, 288] on input "text" at bounding box center [733, 285] width 249 height 29
click at [694, 318] on input "text" at bounding box center [733, 315] width 249 height 29
paste input "[URL][DOMAIN_NAME]"
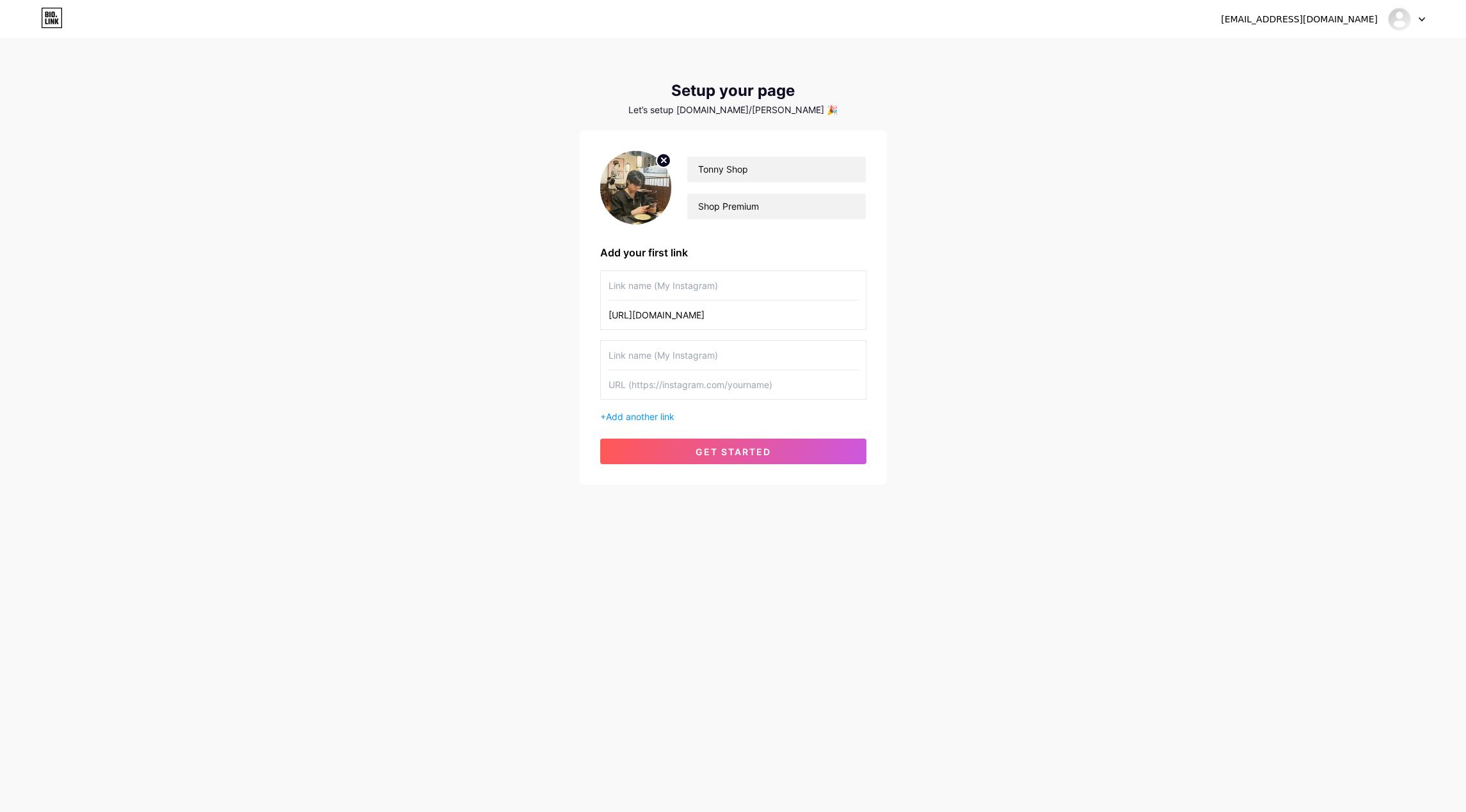
scroll to position [0, 11]
type input "[URL][DOMAIN_NAME]"
click at [664, 279] on input "text" at bounding box center [733, 285] width 249 height 29
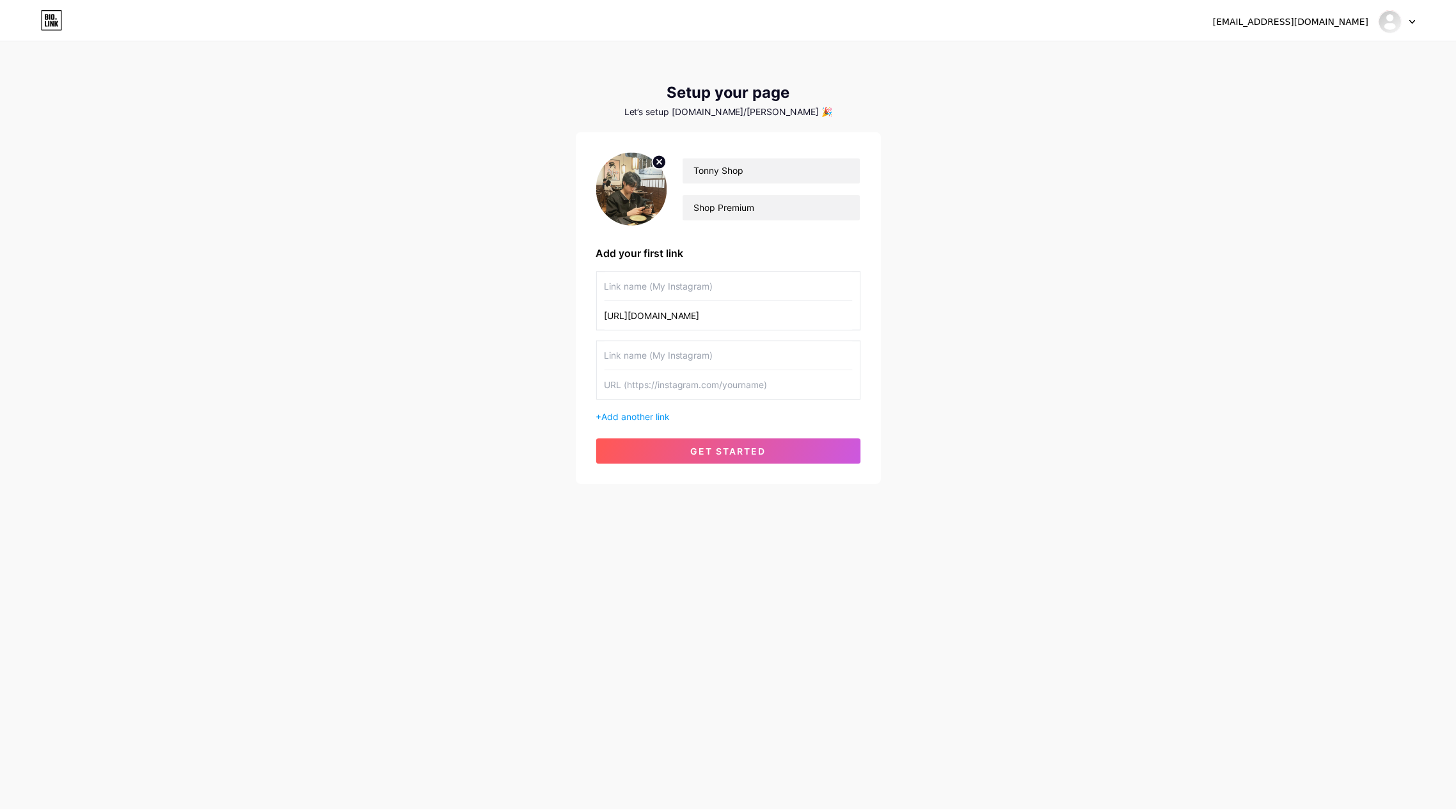
scroll to position [0, 0]
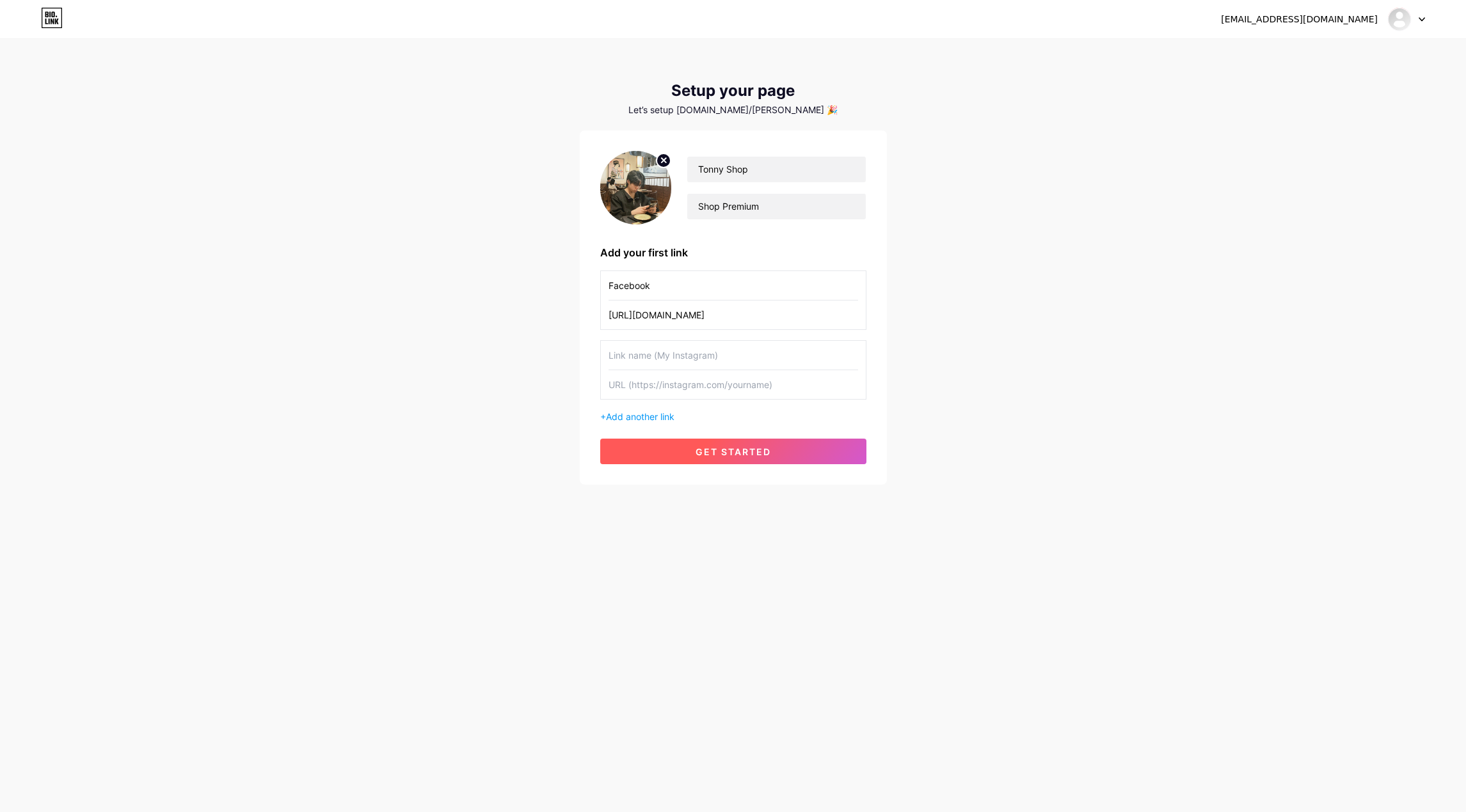
type input "Facebook"
click at [737, 447] on span "get started" at bounding box center [733, 452] width 76 height 11
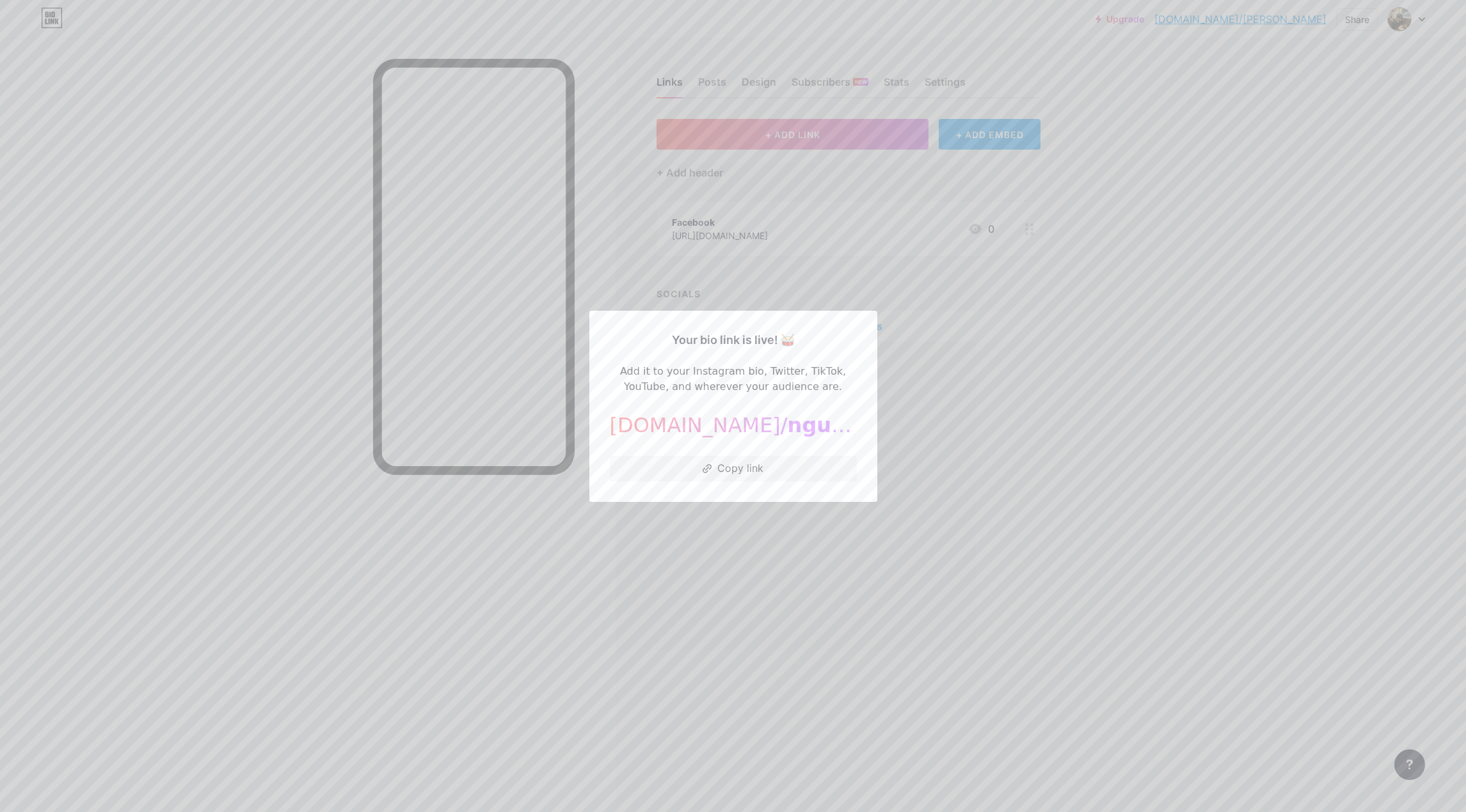
click at [1014, 303] on div at bounding box center [733, 406] width 1466 height 812
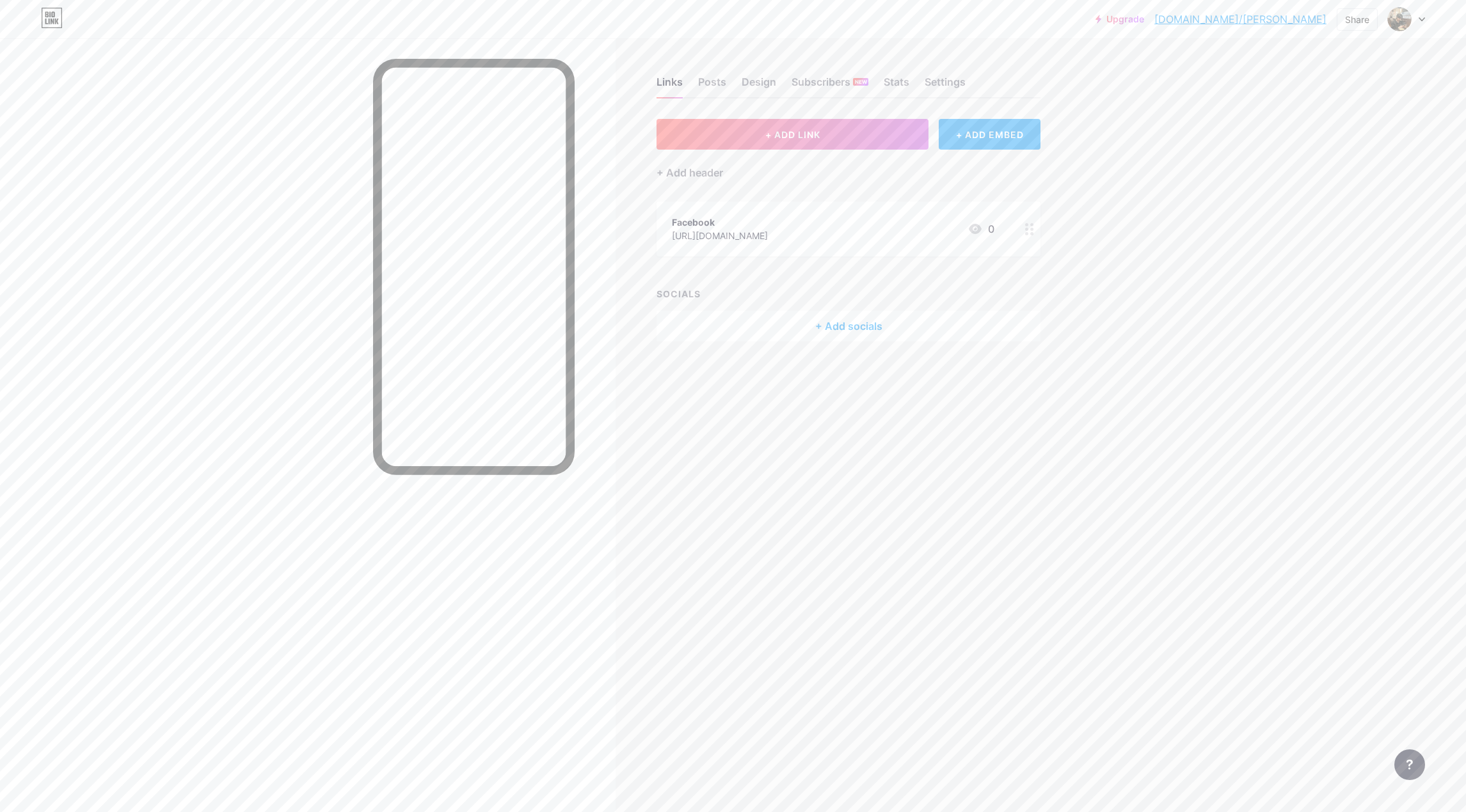
click at [711, 73] on div "Links Posts Design Subscribers NEW Stats Settings" at bounding box center [847, 77] width 384 height 45
click at [700, 80] on div "Posts" at bounding box center [712, 86] width 28 height 23
click at [685, 84] on div "Links Posts Design Subscribers NEW Stats Settings" at bounding box center [847, 77] width 384 height 45
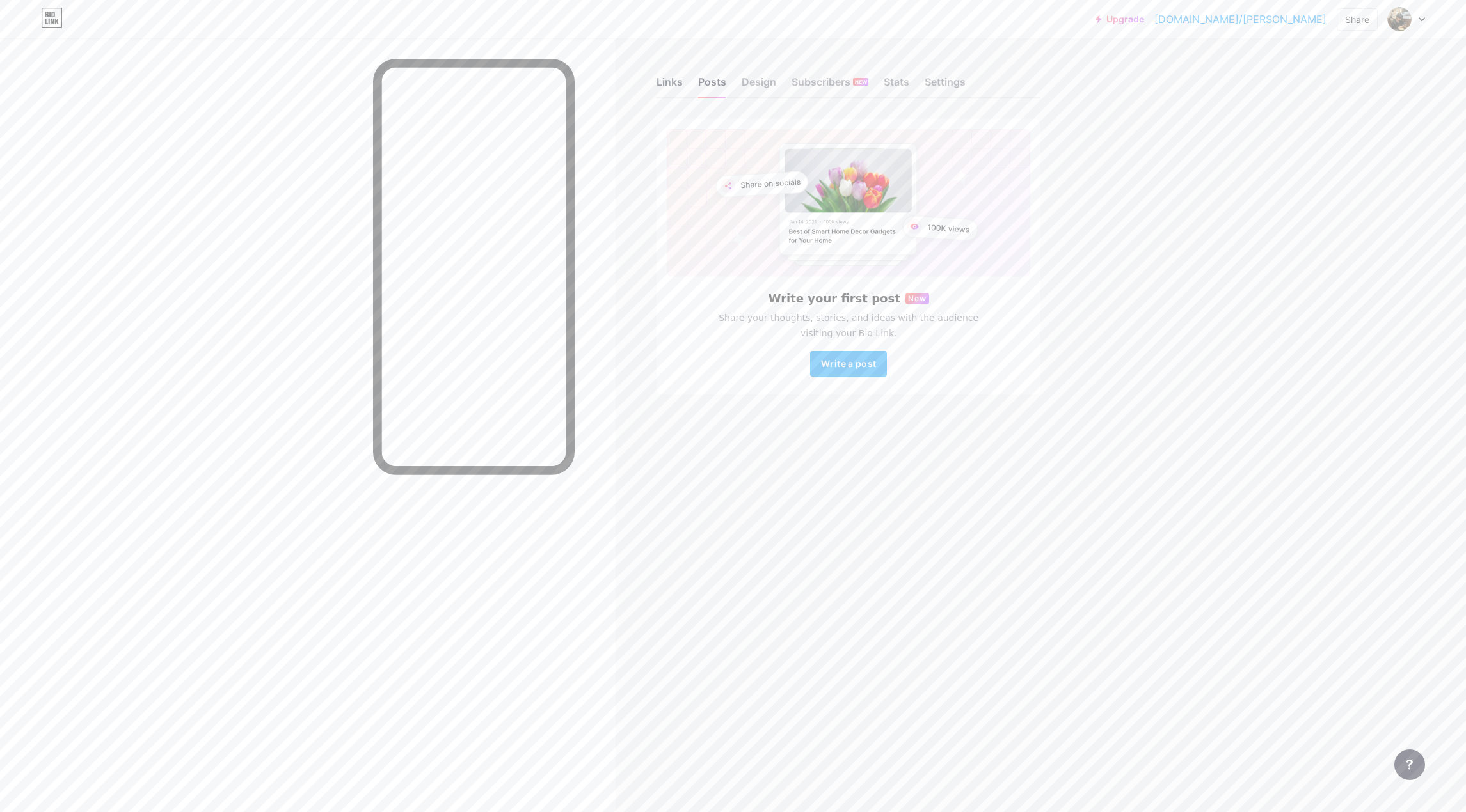
click at [658, 89] on div "Links" at bounding box center [669, 86] width 26 height 23
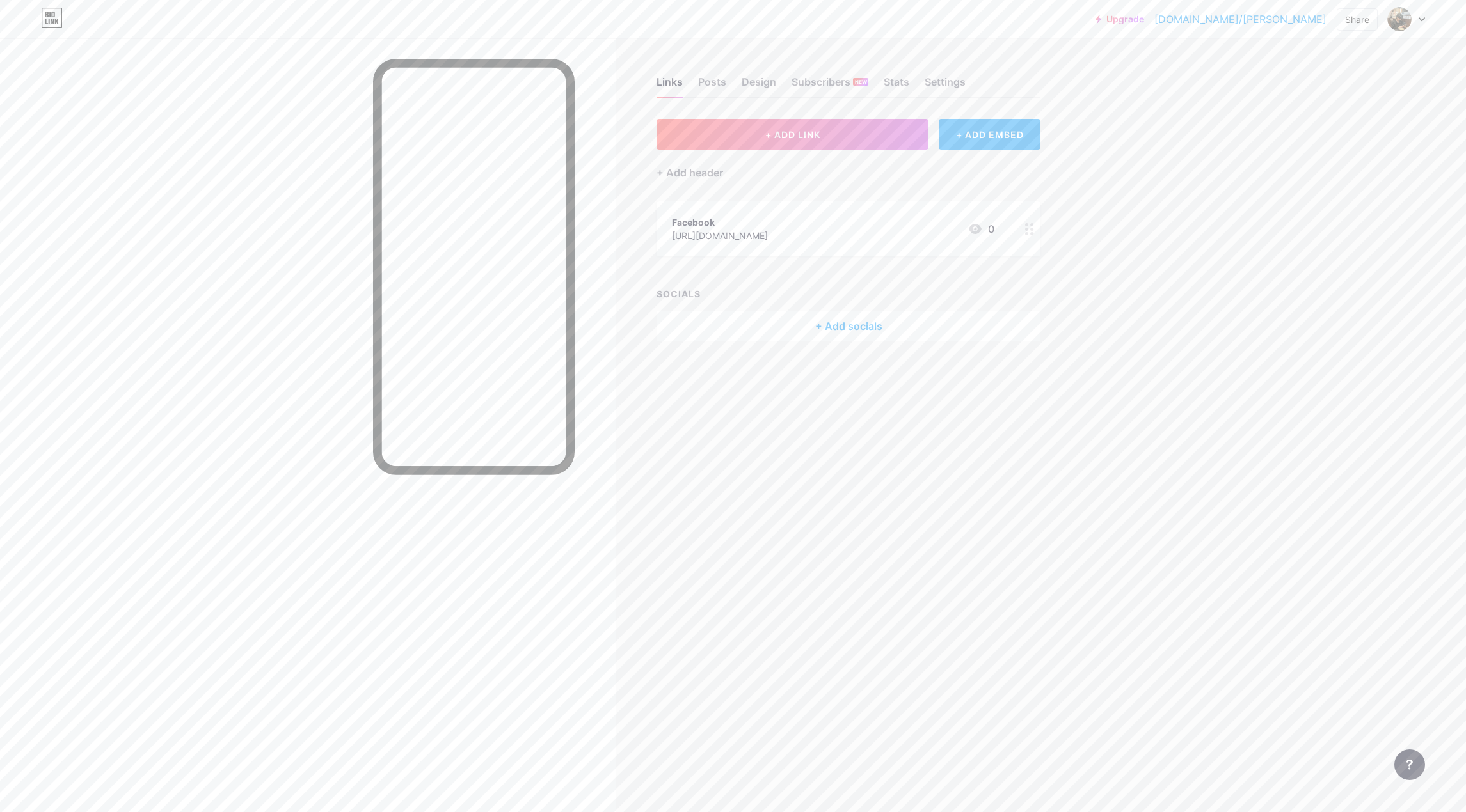
click at [1136, 128] on div "Upgrade [DOMAIN_NAME]/[PERSON_NAME]... [DOMAIN_NAME]/[PERSON_NAME] Share Switch…" at bounding box center [733, 406] width 1466 height 812
click at [727, 80] on font "Bài viết" at bounding box center [728, 82] width 36 height 13
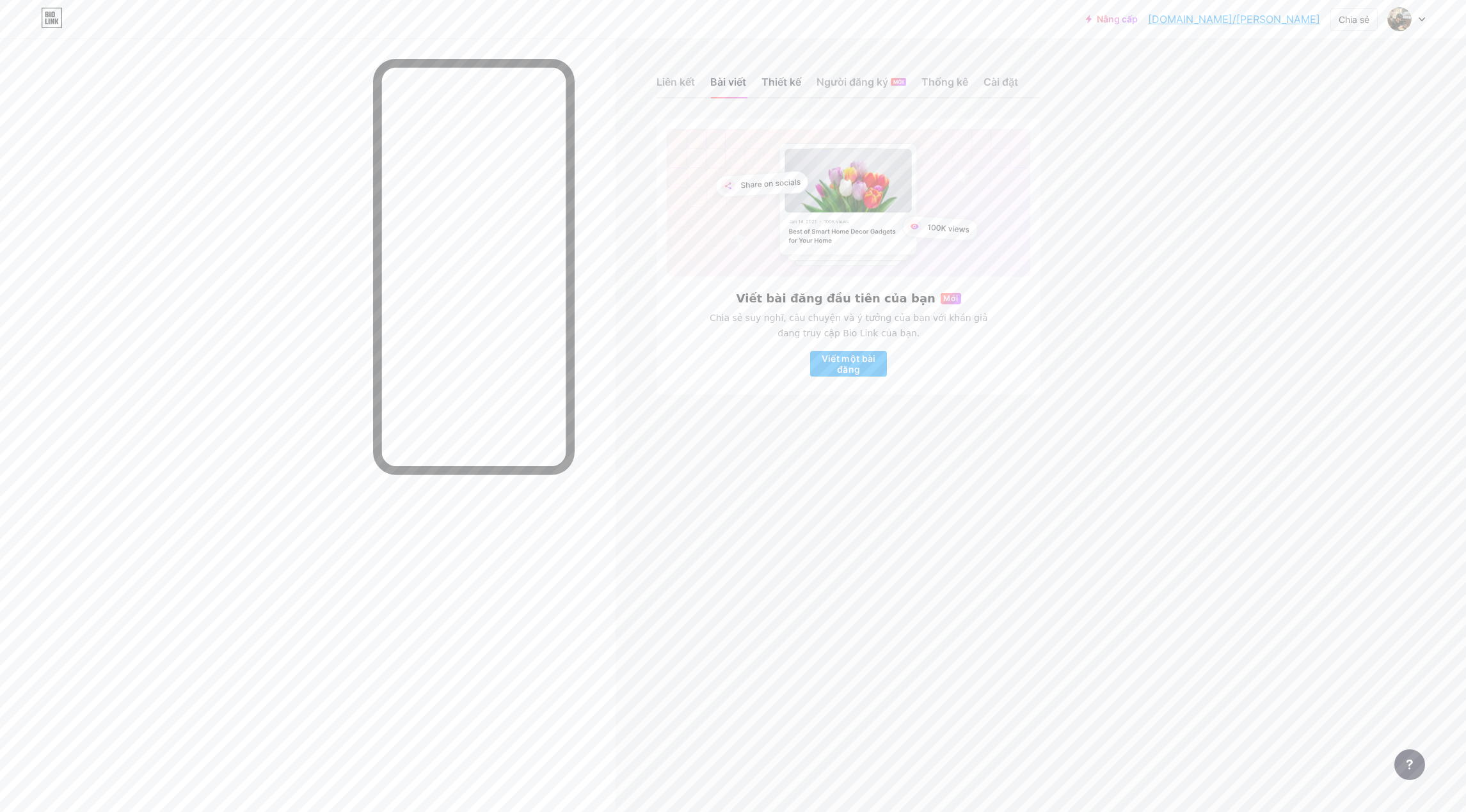
click at [782, 82] on font "Thiết kế" at bounding box center [781, 82] width 40 height 13
click at [861, 75] on font "Người đăng ký" at bounding box center [851, 82] width 71 height 15
drag, startPoint x: 963, startPoint y: 88, endPoint x: 993, endPoint y: 87, distance: 30.0
click at [964, 88] on font "Thống kê" at bounding box center [944, 82] width 47 height 13
click at [1006, 86] on font "Cài đặt" at bounding box center [1001, 82] width 35 height 13
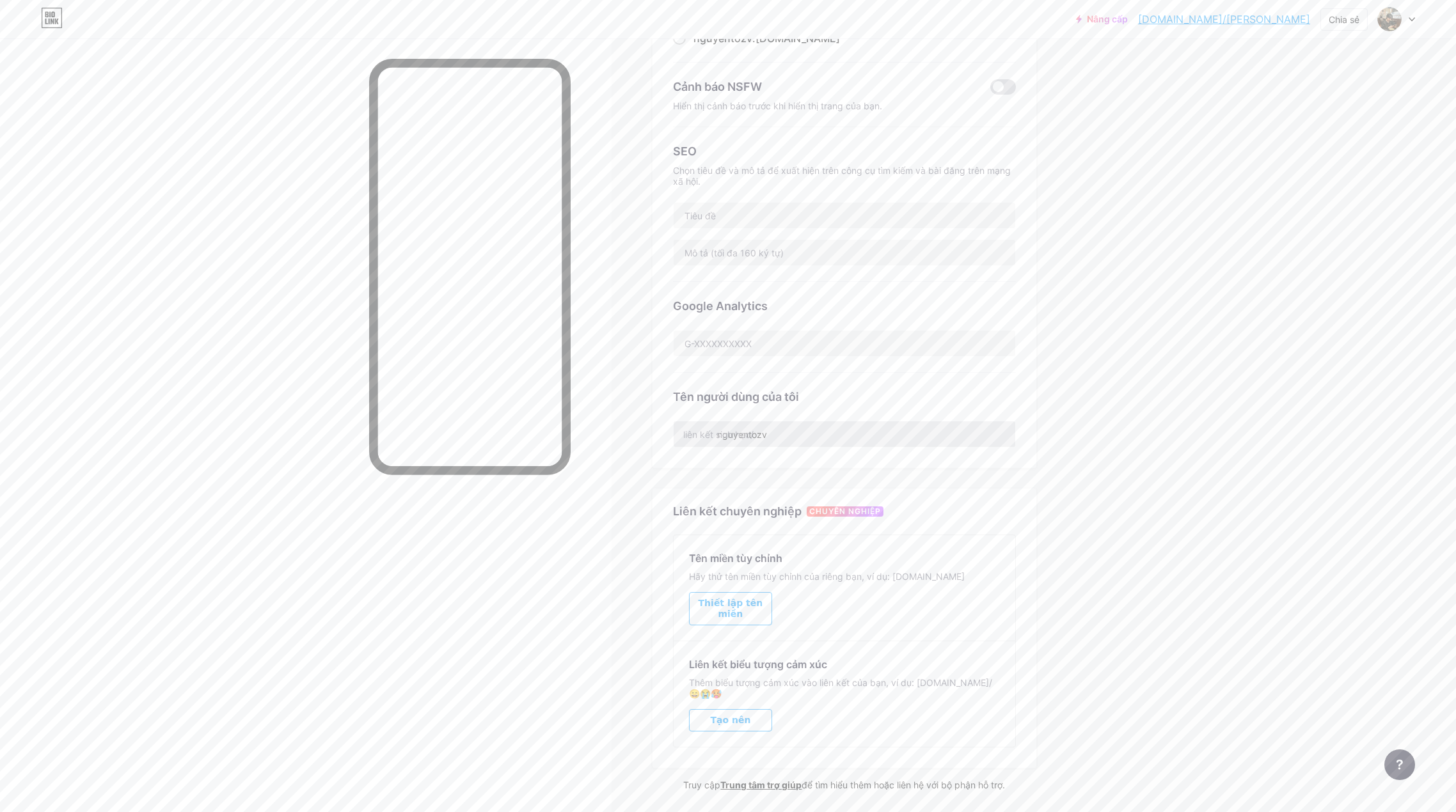
scroll to position [199, 0]
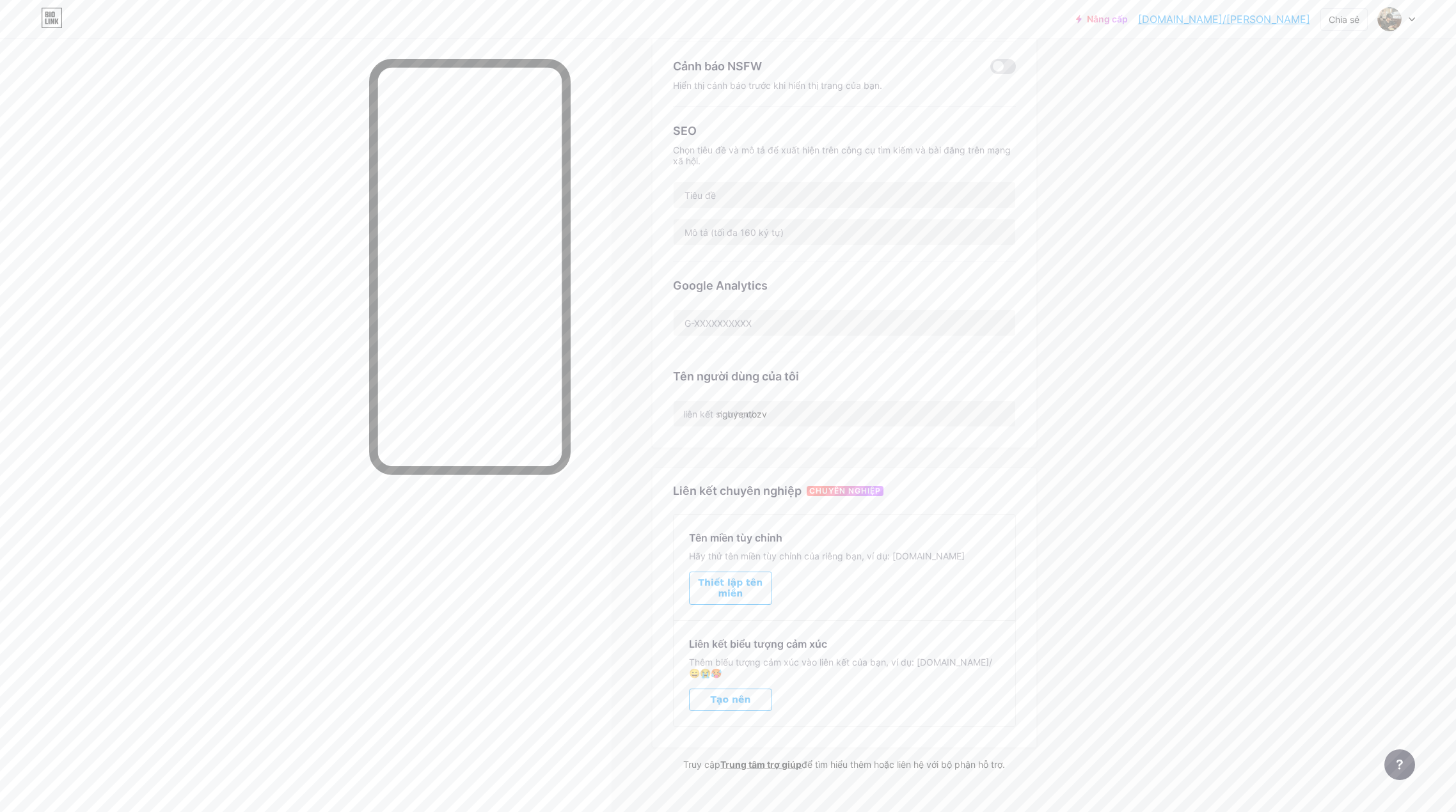
click at [752, 689] on button "Tạo nên" at bounding box center [730, 700] width 83 height 23
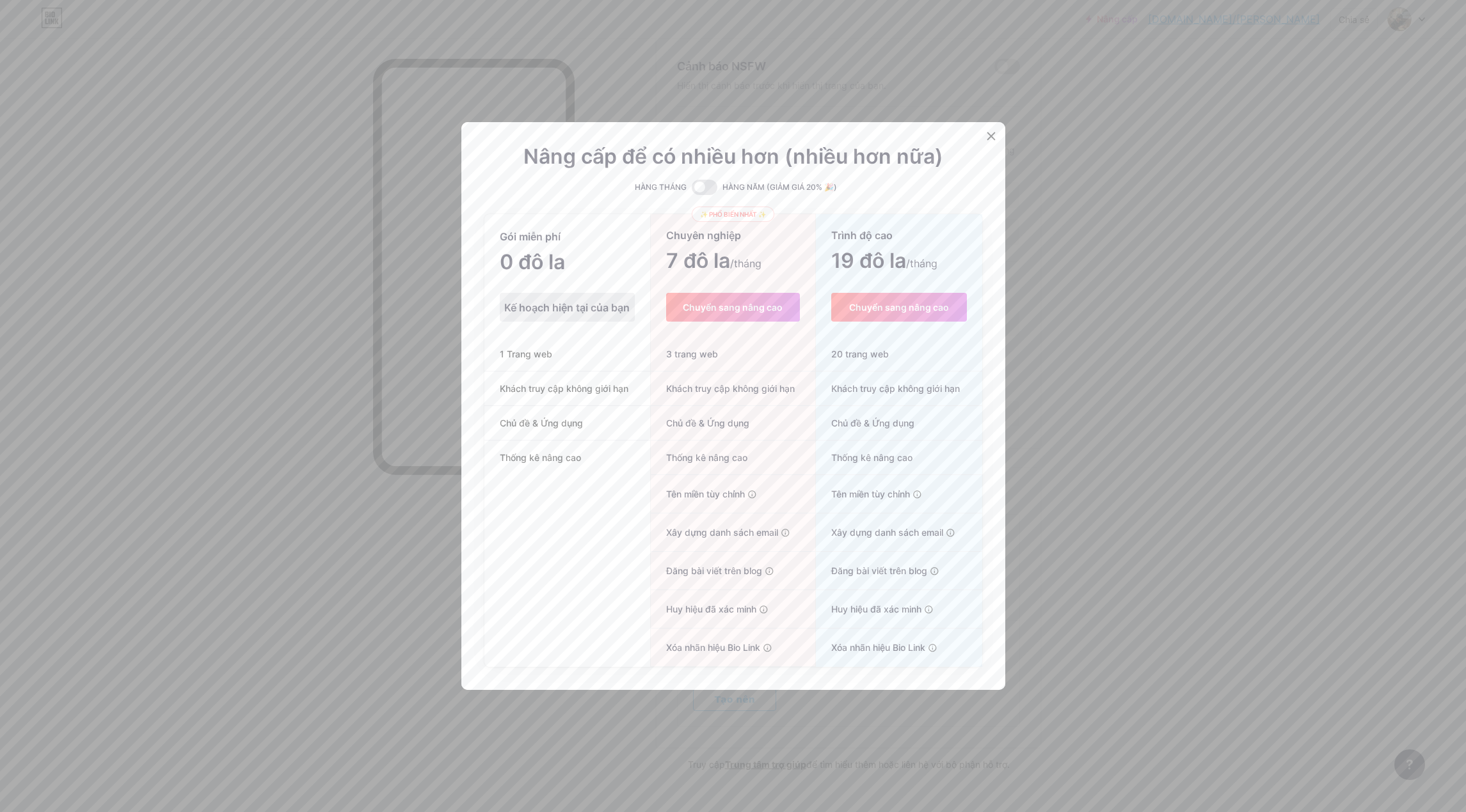
click at [573, 299] on div "Kế hoạch hiện tại của bạn" at bounding box center [567, 307] width 135 height 29
click at [570, 304] on font "Kế hoạch hiện tại của bạn" at bounding box center [567, 307] width 125 height 13
click at [534, 270] on font "0 đô la" at bounding box center [532, 261] width 65 height 25
click at [548, 304] on font "Kế hoạch hiện tại của bạn" at bounding box center [567, 307] width 125 height 13
click at [692, 262] on font "7 đô la" at bounding box center [697, 260] width 64 height 25
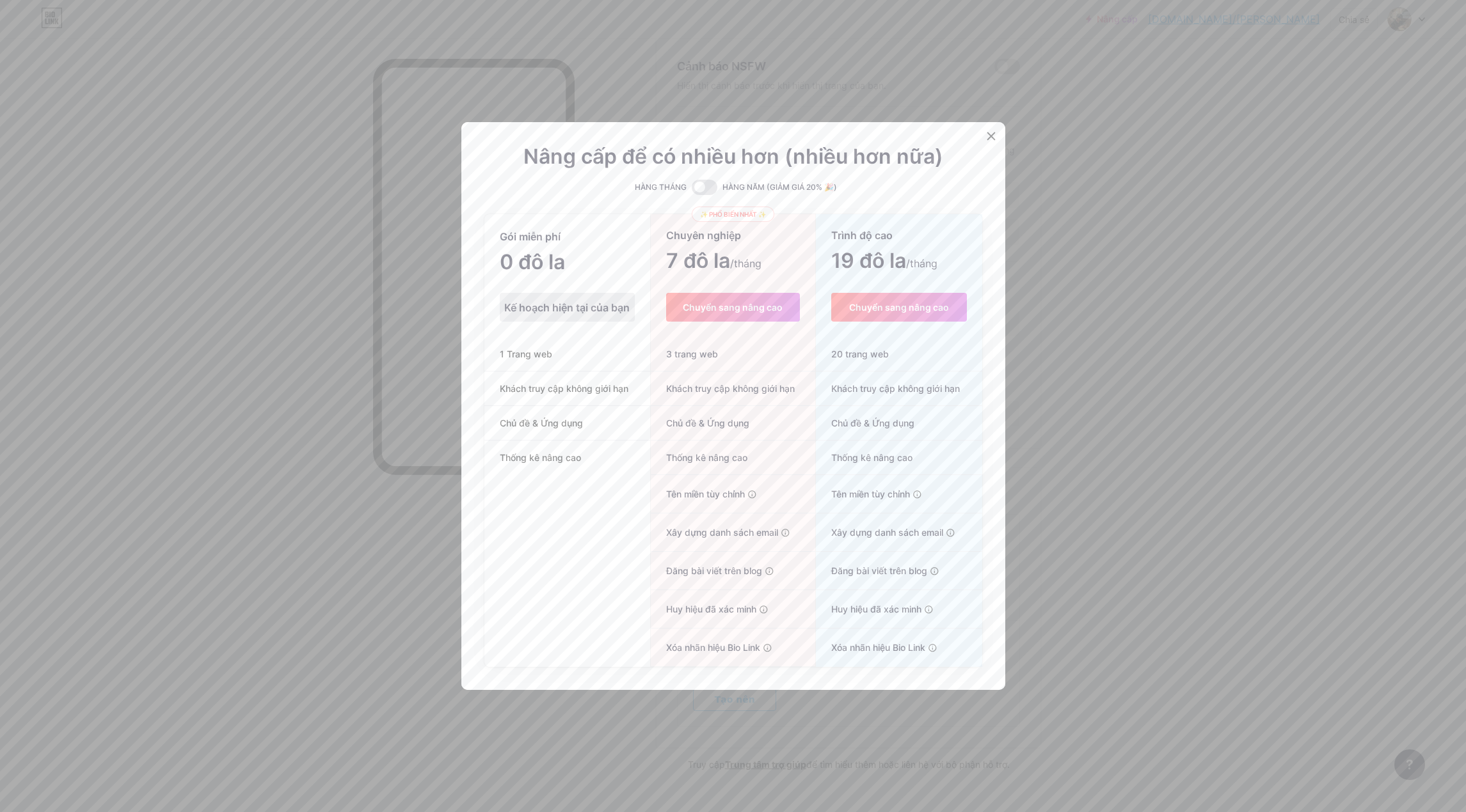
click at [570, 293] on div "Kế hoạch hiện tại của bạn" at bounding box center [567, 307] width 135 height 29
click at [568, 304] on font "Kế hoạch hiện tại của bạn" at bounding box center [567, 307] width 125 height 13
click at [994, 142] on div at bounding box center [991, 136] width 23 height 23
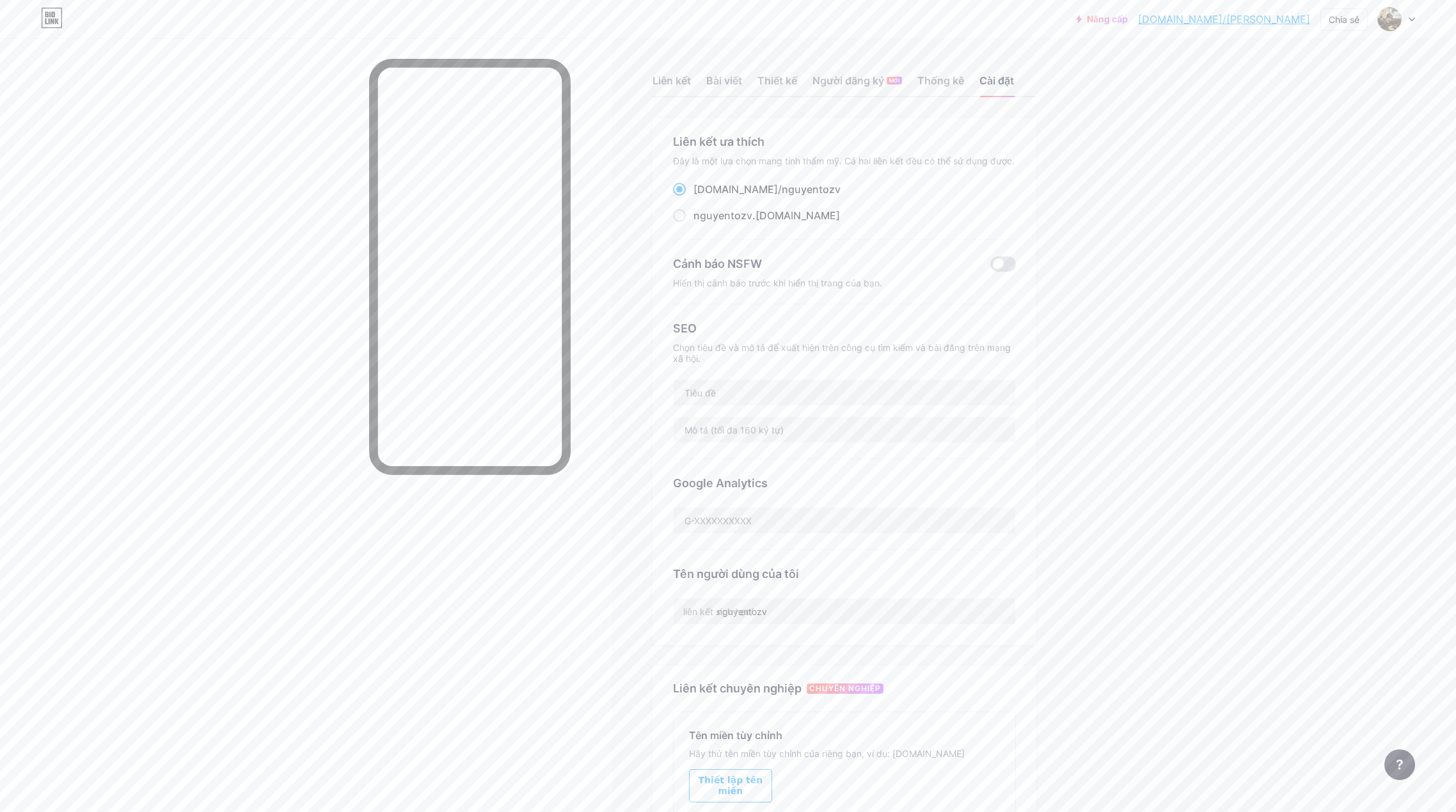
scroll to position [0, 0]
click at [948, 71] on div "Liên kết Bài viết Thiết kế Người đăng ký MỚI Thống kê Cài đặt" at bounding box center [844, 77] width 384 height 45
click at [880, 88] on font "Người đăng ký" at bounding box center [847, 82] width 71 height 13
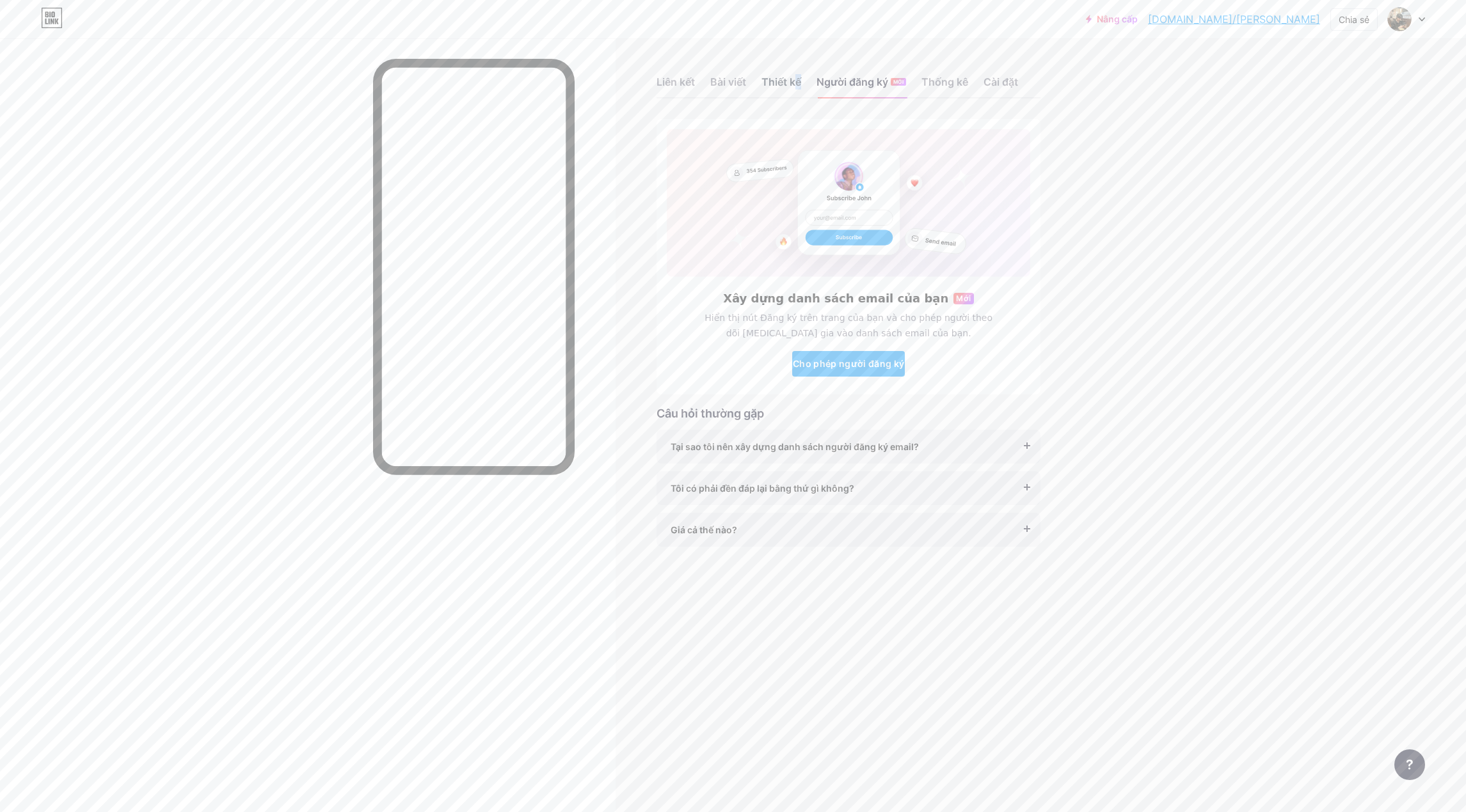
click at [764, 85] on font "Thiết kế" at bounding box center [781, 82] width 40 height 13
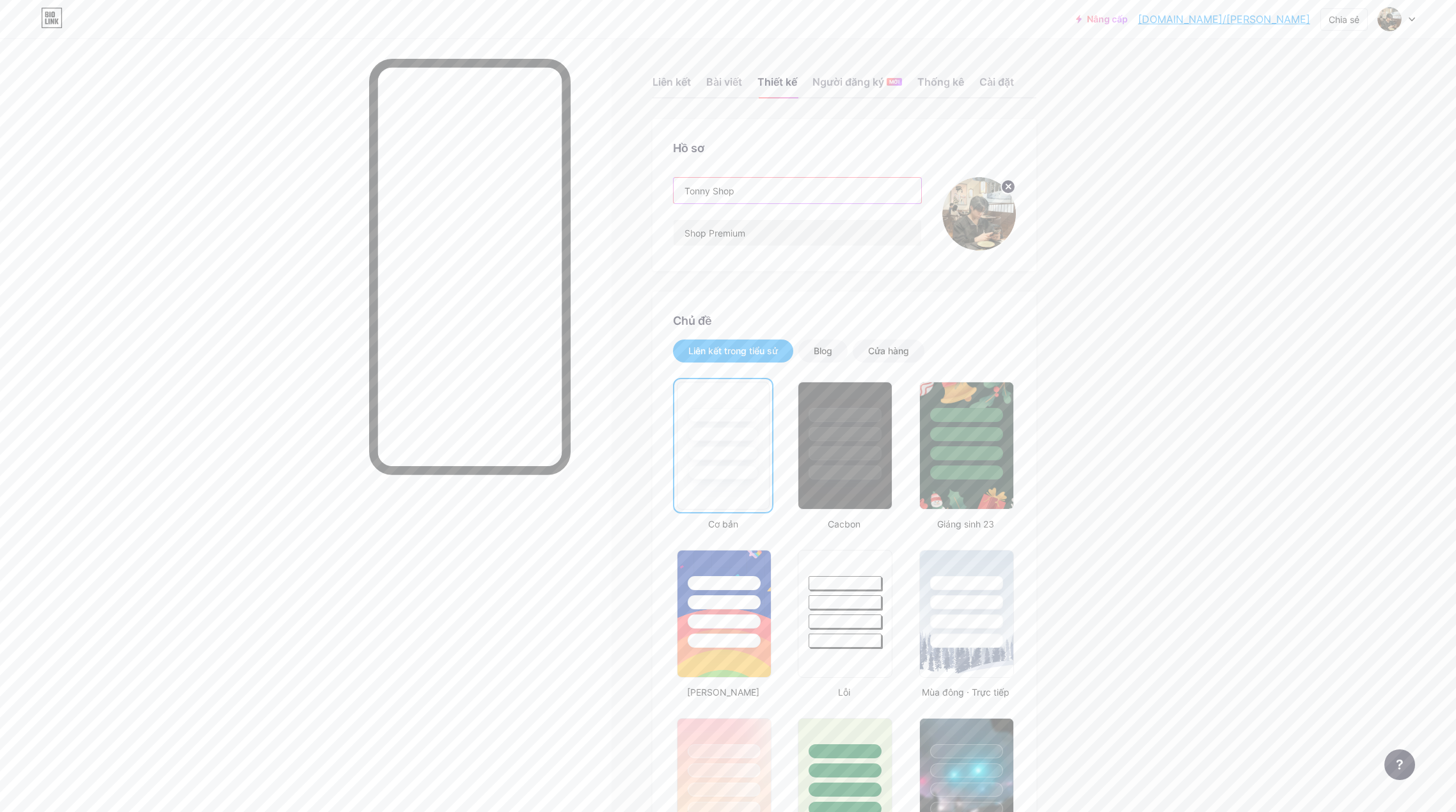
drag, startPoint x: 785, startPoint y: 182, endPoint x: 714, endPoint y: 202, distance: 73.8
click at [714, 202] on input "Tonny Shop" at bounding box center [797, 191] width 248 height 26
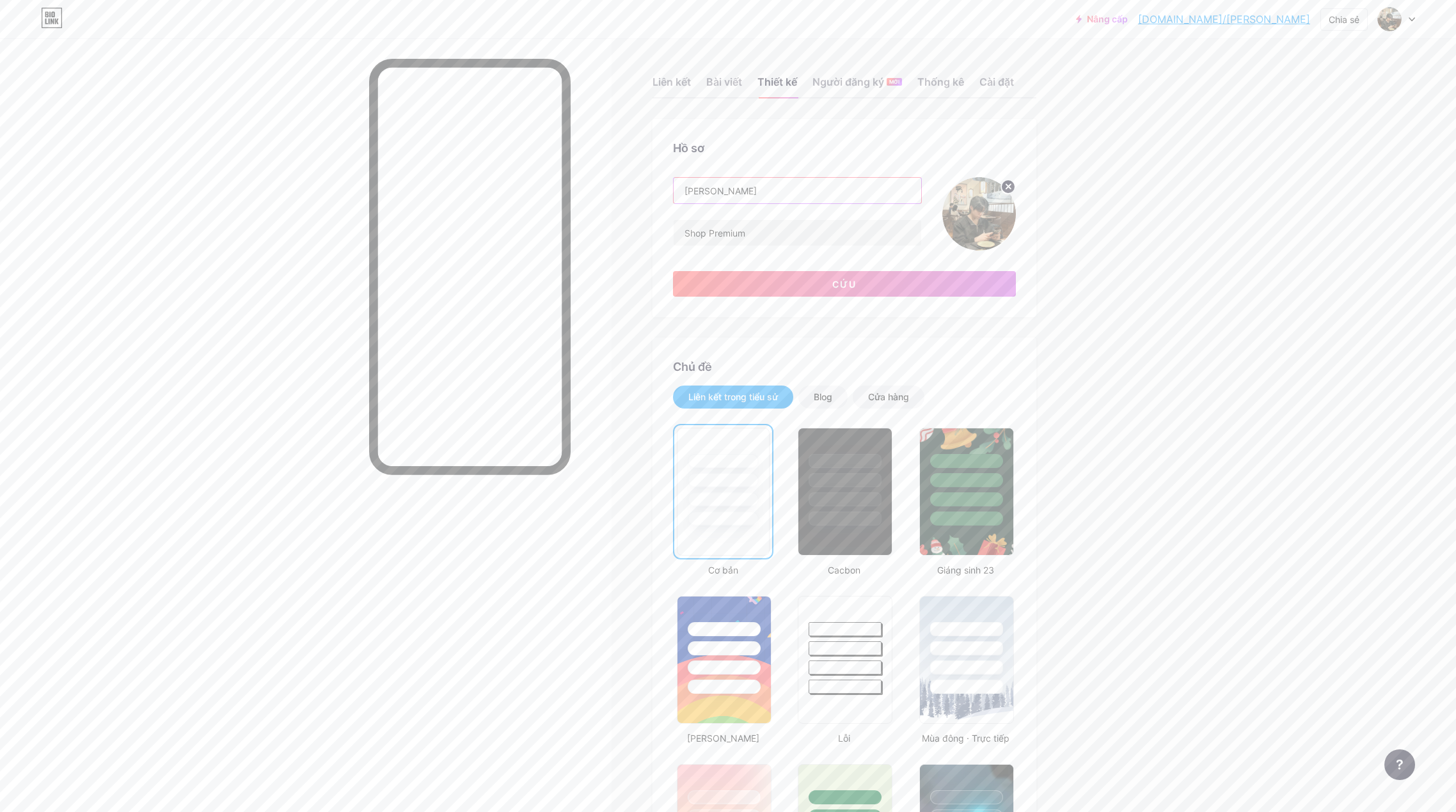
type input "[PERSON_NAME]"
click at [781, 227] on input "Shop Premium" at bounding box center [797, 233] width 248 height 26
drag, startPoint x: 773, startPoint y: 232, endPoint x: 677, endPoint y: 241, distance: 96.4
click at [677, 241] on div "Shop Premium" at bounding box center [798, 233] width 249 height 27
type input "Ở"
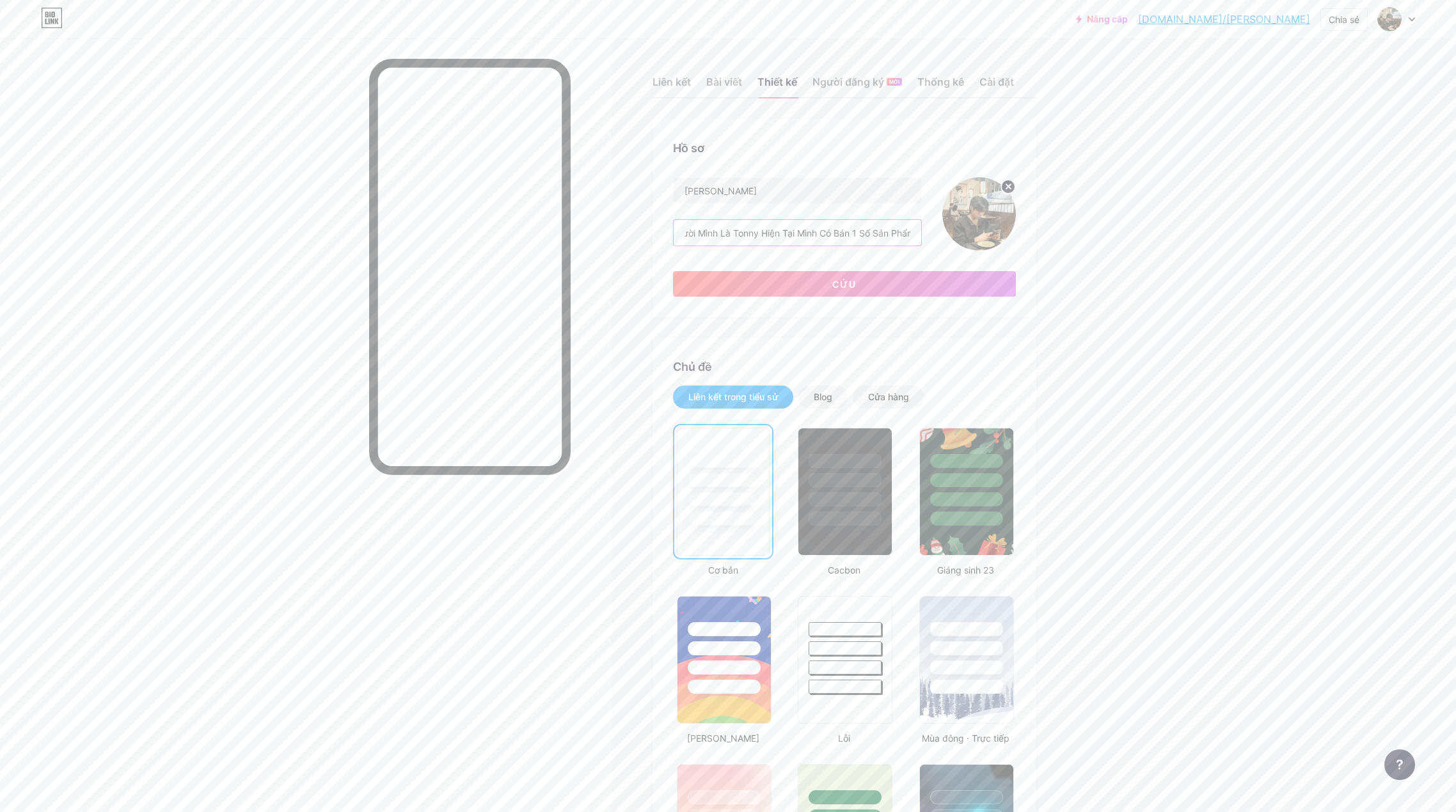
scroll to position [0, 64]
type input "Chào Mọi Người Mình Là Tonny Hiện Tại Mình Có Bán 1 Số Sản"
